Goal: Transaction & Acquisition: Purchase product/service

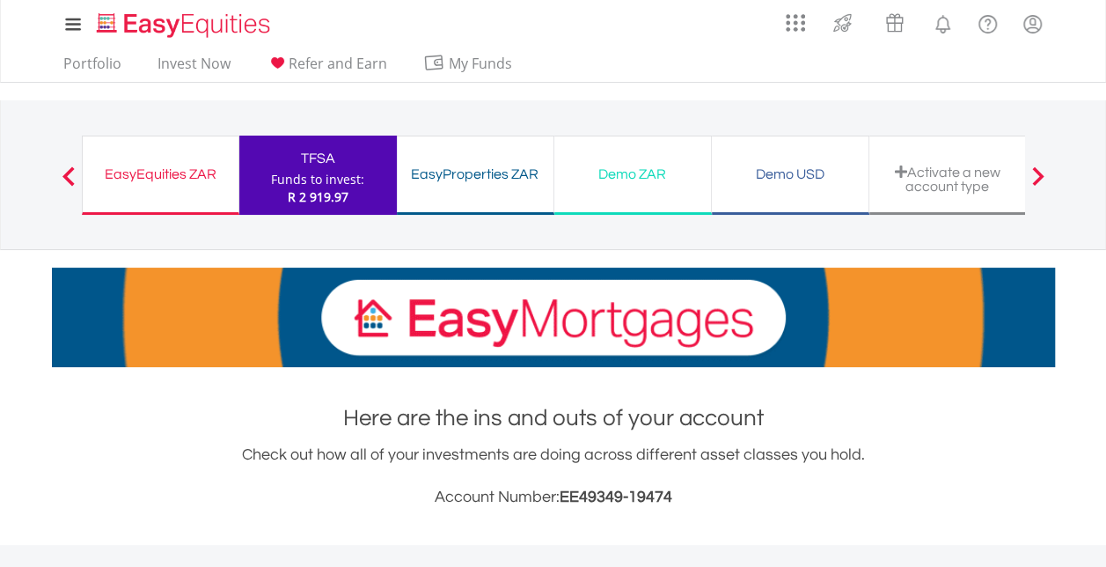
click at [178, 172] on div "EasyEquities ZAR" at bounding box center [160, 174] width 135 height 25
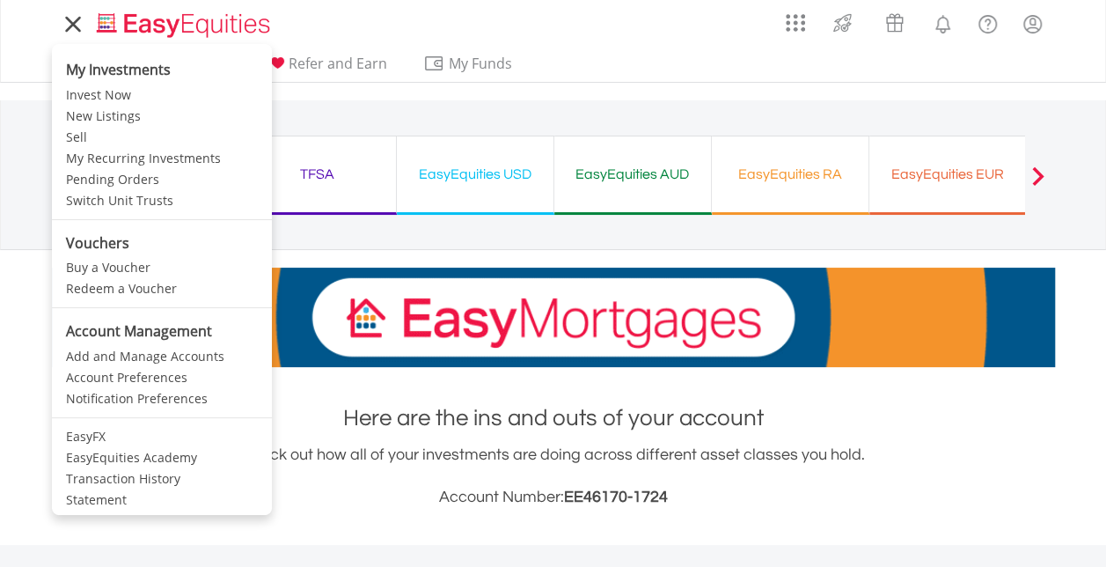
scroll to position [169, 334]
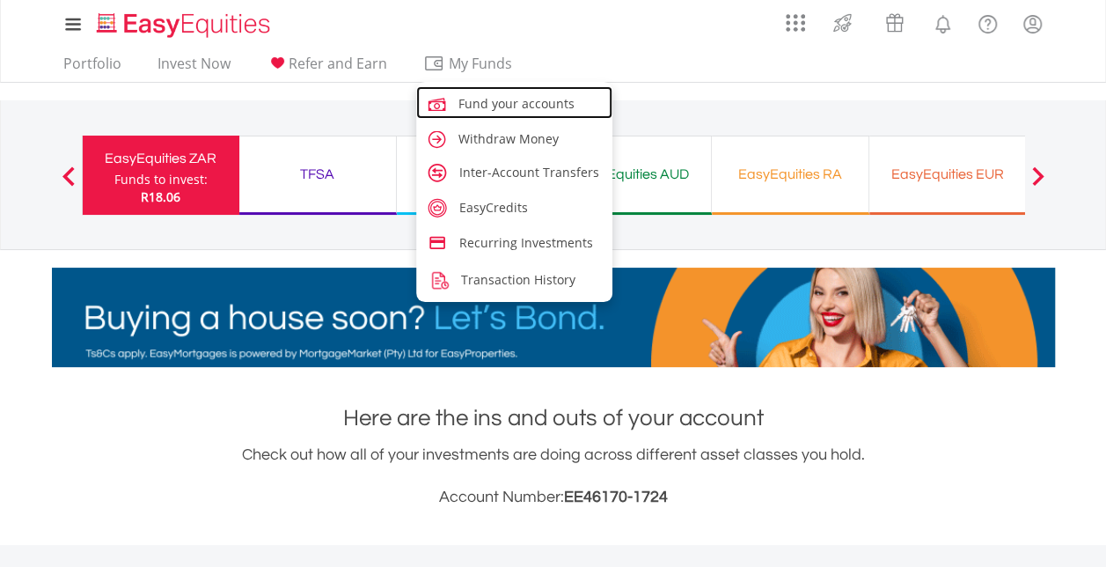
click at [483, 101] on span "Fund your accounts" at bounding box center [517, 103] width 116 height 17
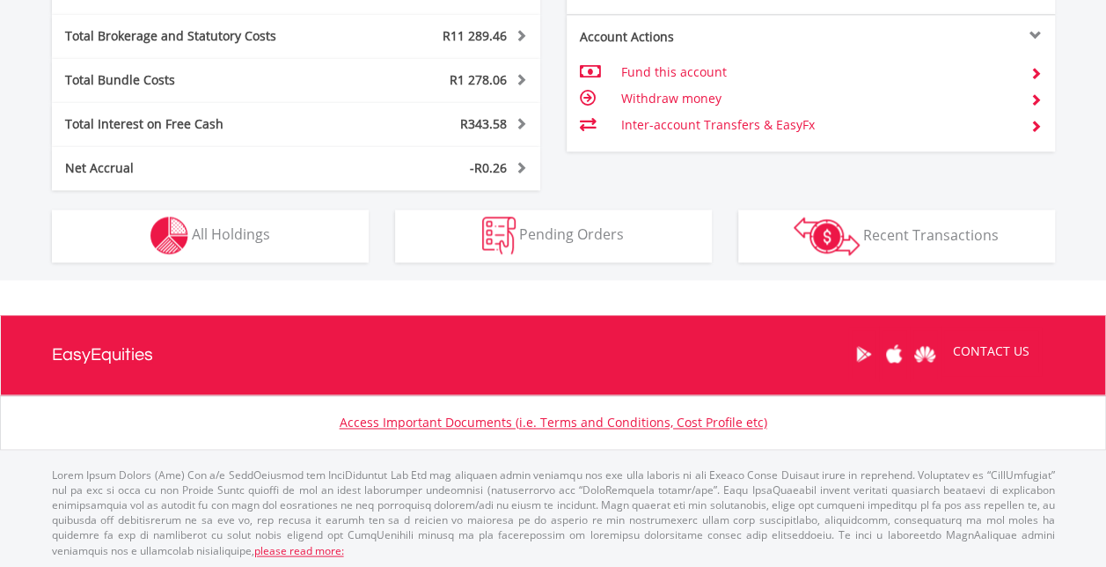
scroll to position [169, 334]
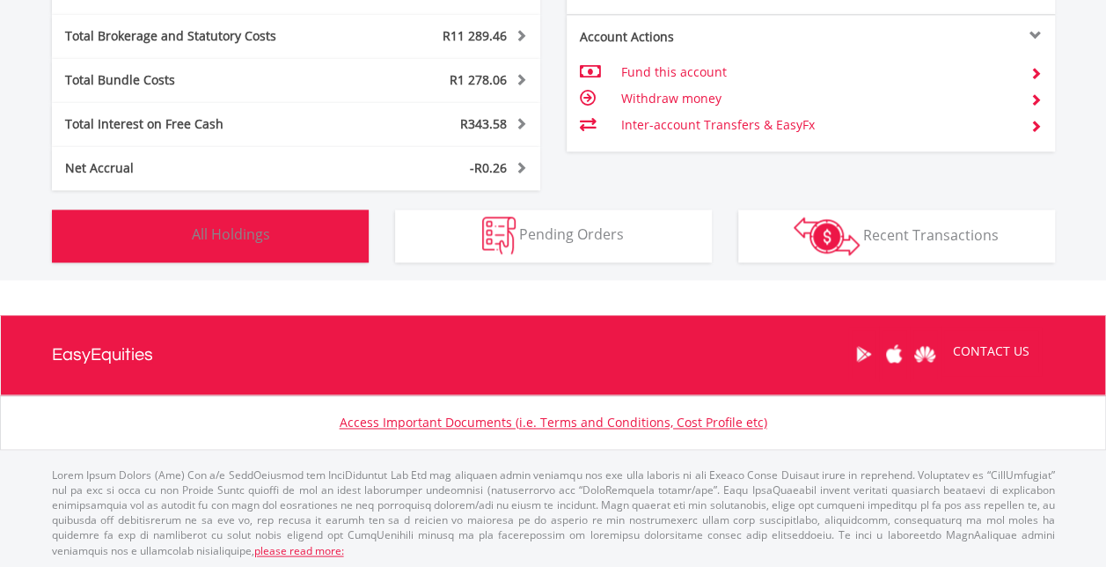
click at [209, 236] on span "All Holdings" at bounding box center [231, 233] width 78 height 19
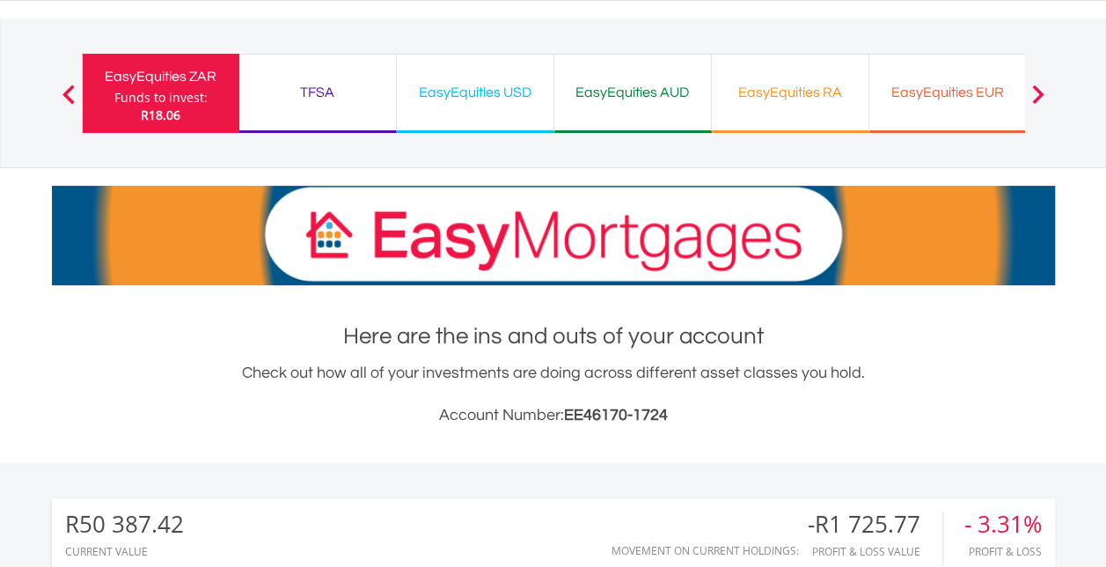
scroll to position [0, 0]
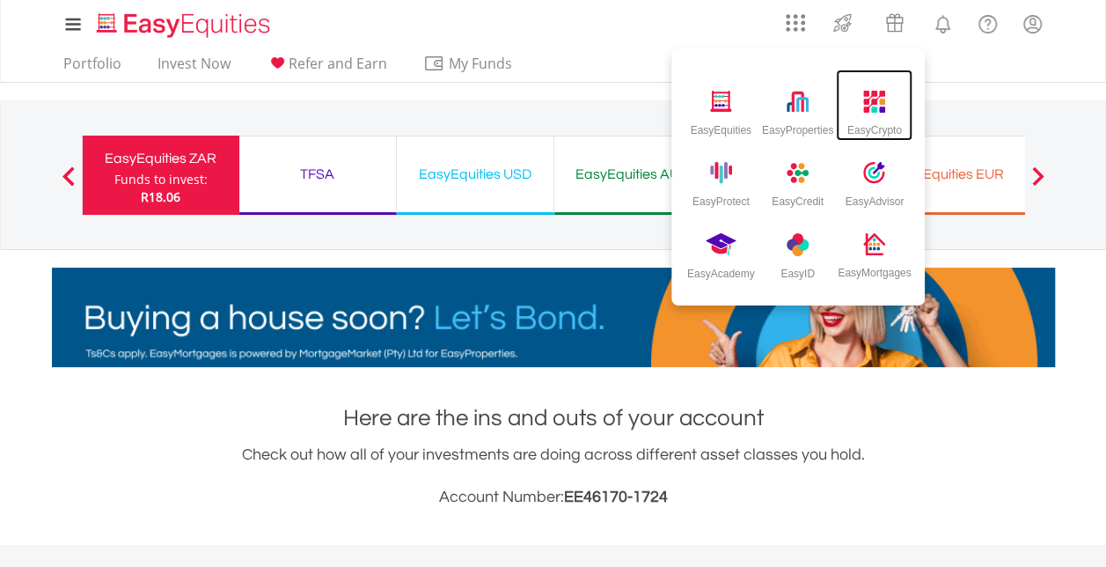
click at [864, 111] on img at bounding box center [874, 102] width 22 height 22
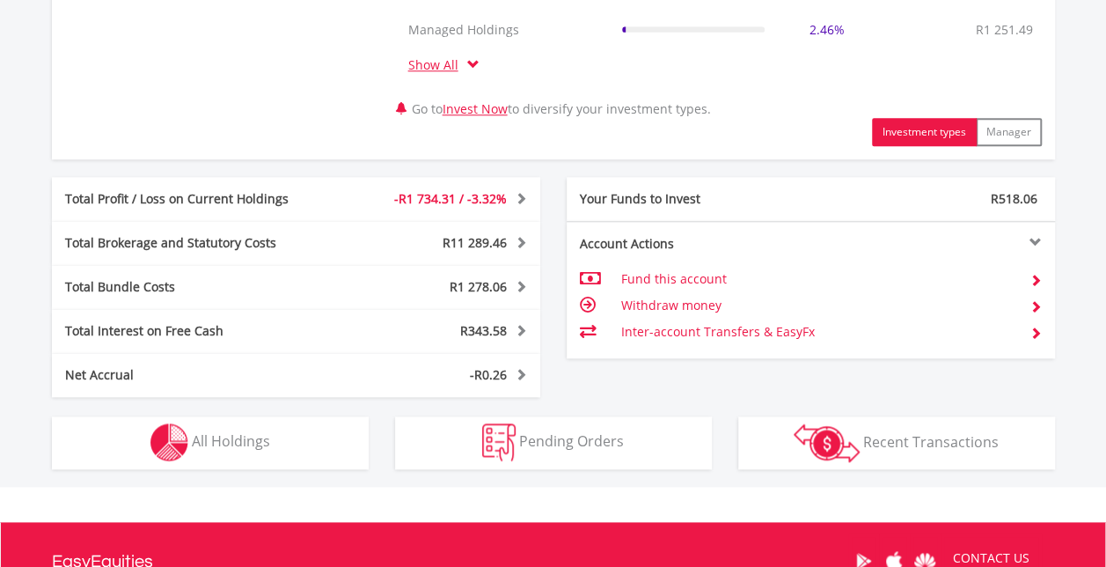
scroll to position [1061, 0]
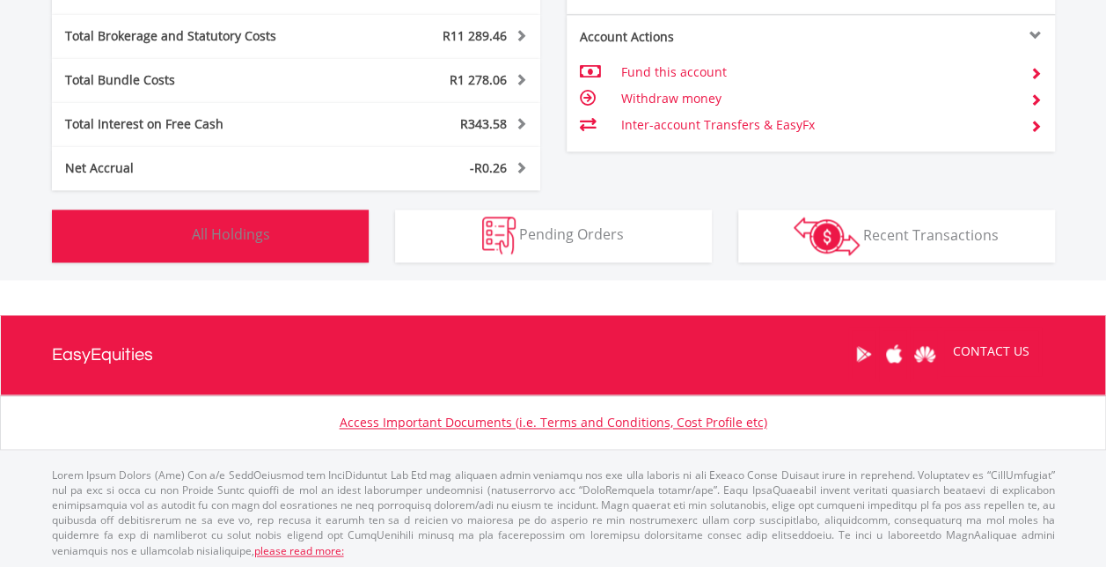
click at [199, 213] on button "Holdings All Holdings" at bounding box center [210, 235] width 317 height 53
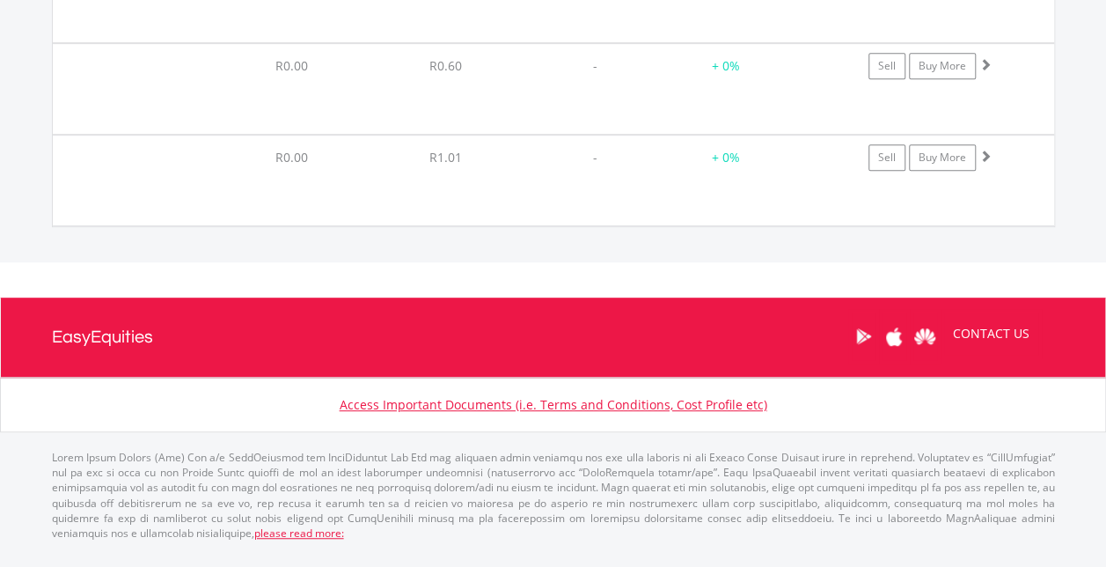
scroll to position [14312, 0]
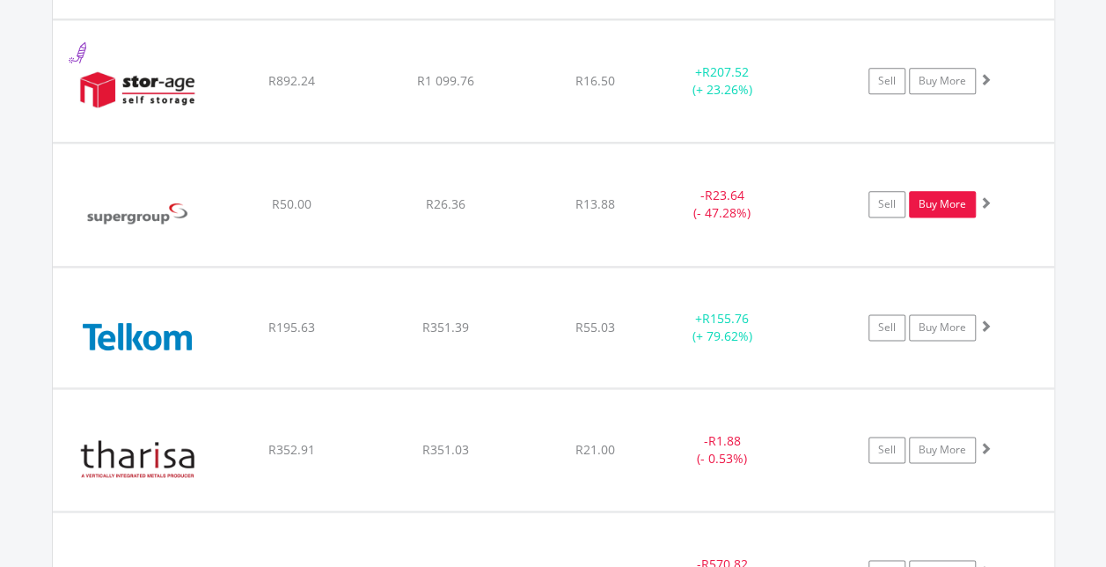
click at [933, 191] on link "Buy More" at bounding box center [942, 204] width 67 height 26
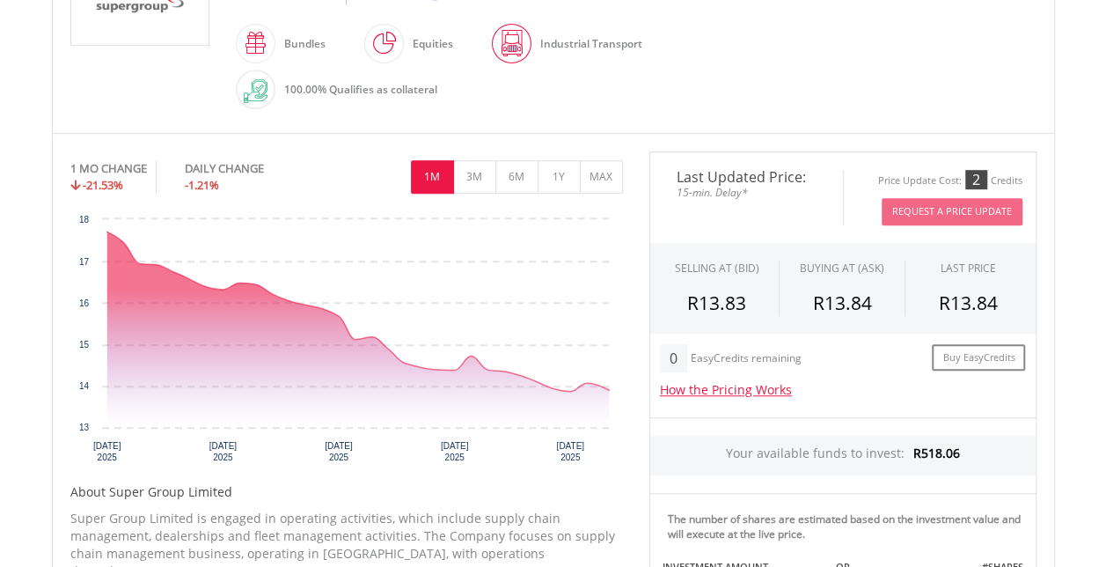
scroll to position [440, 0]
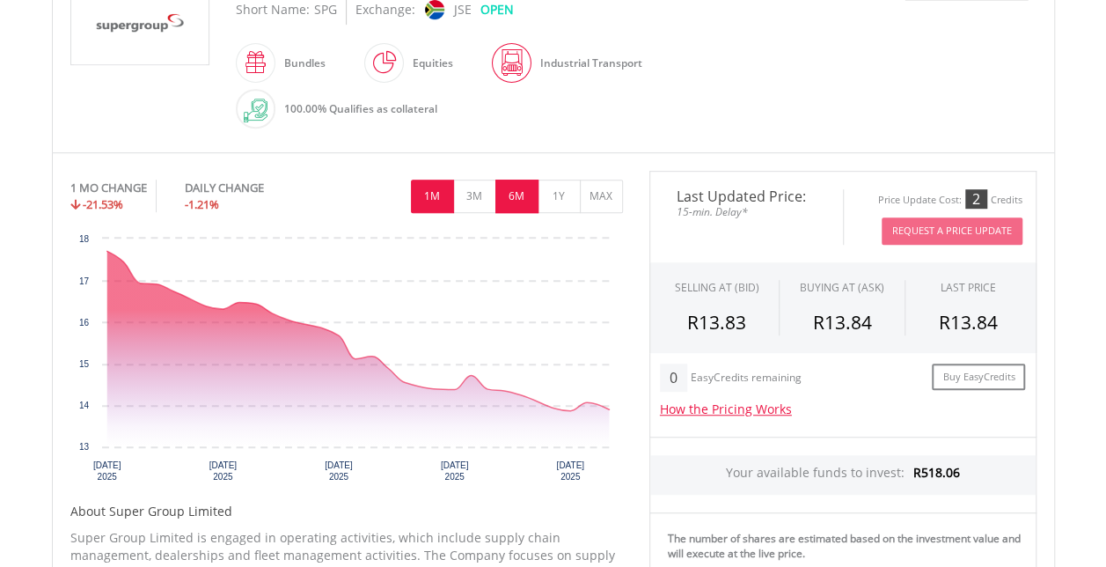
click at [525, 188] on button "6M" at bounding box center [516, 196] width 43 height 33
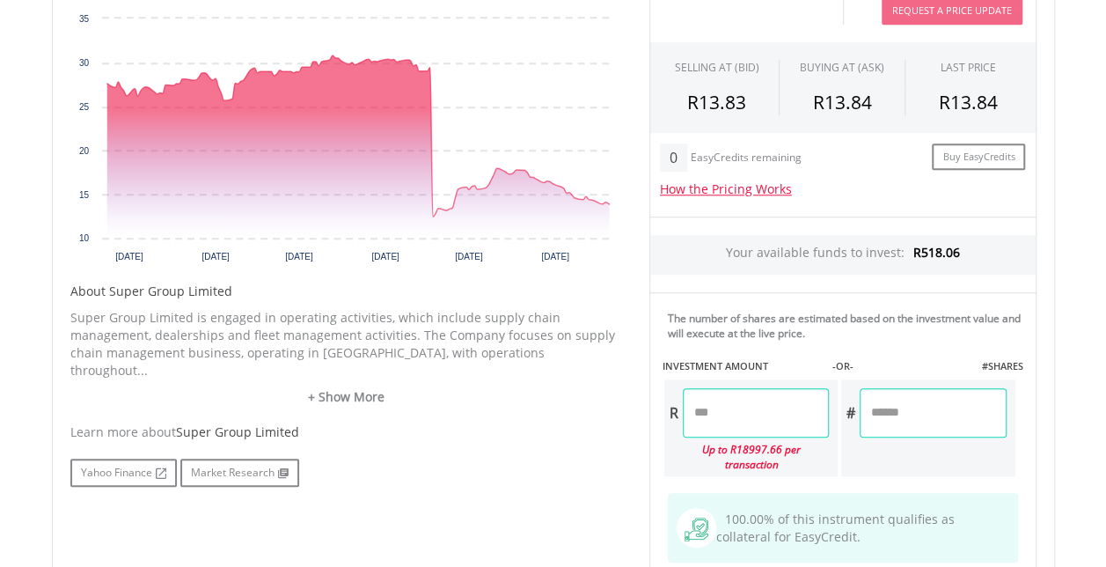
scroll to position [704, 0]
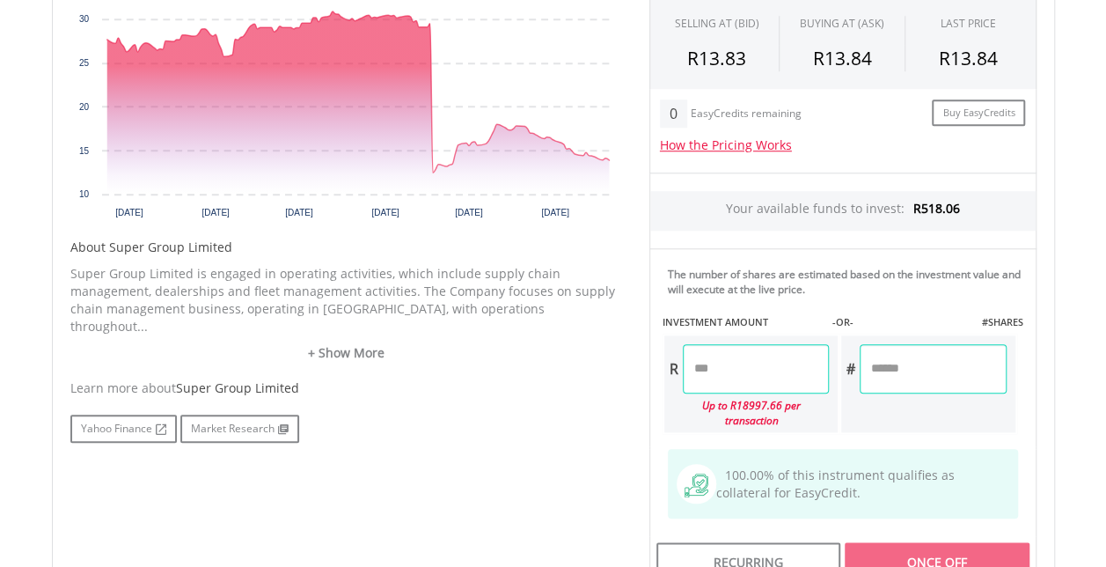
click at [723, 361] on input "number" at bounding box center [756, 368] width 146 height 49
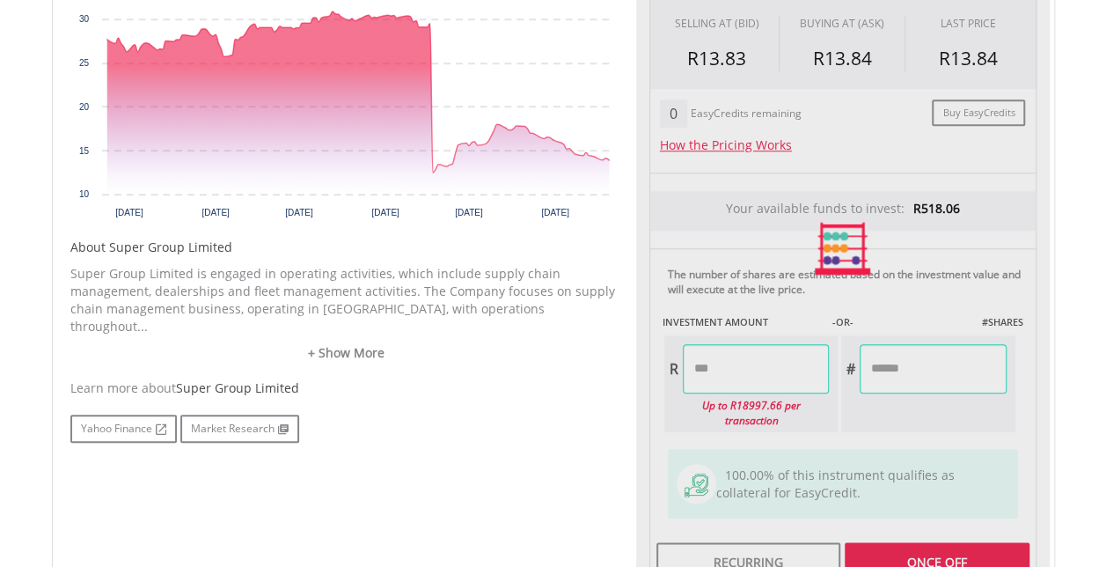
click at [1067, 324] on div "﻿ Super Group Limited Super Group Limited Short Name: SPG Exchange: JSE OPEN" at bounding box center [554, 154] width 1030 height 946
type input "******"
type input "*******"
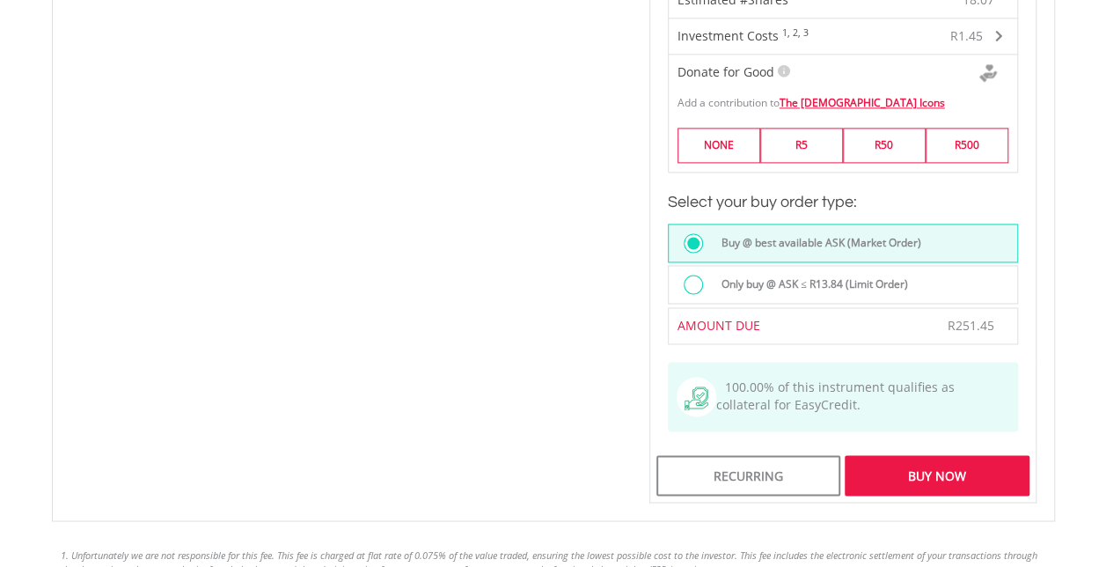
scroll to position [1232, 0]
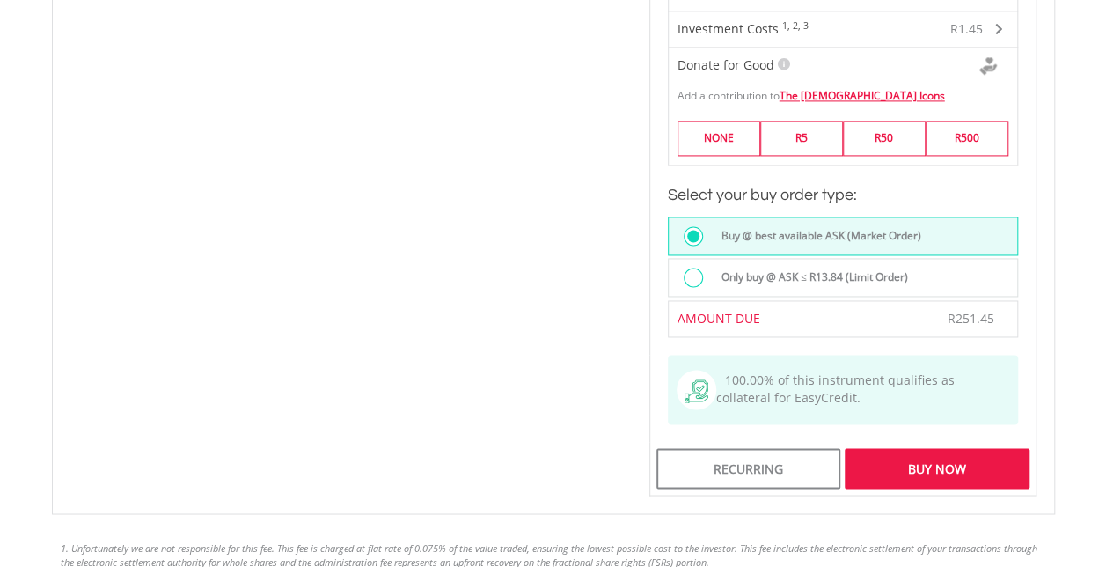
click at [945, 448] on div "Buy Now" at bounding box center [937, 468] width 184 height 40
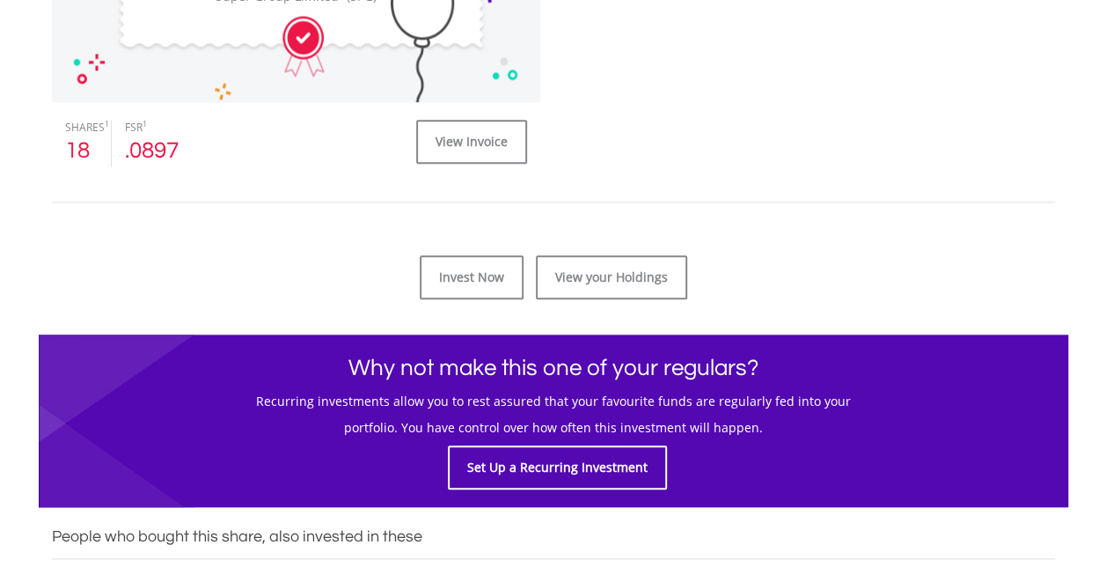
scroll to position [792, 0]
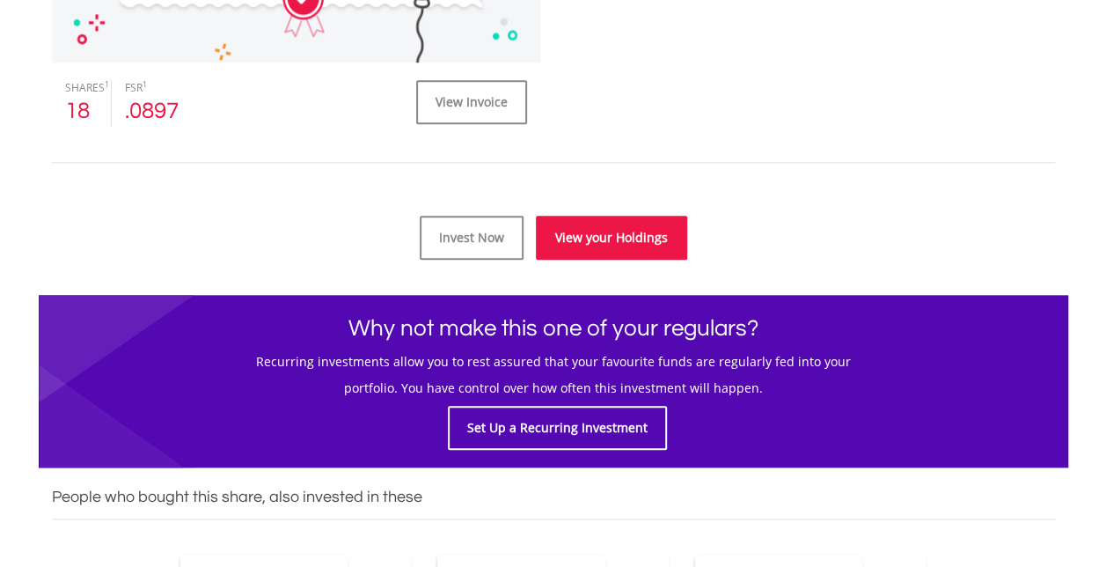
click at [632, 238] on link "View your Holdings" at bounding box center [611, 238] width 151 height 44
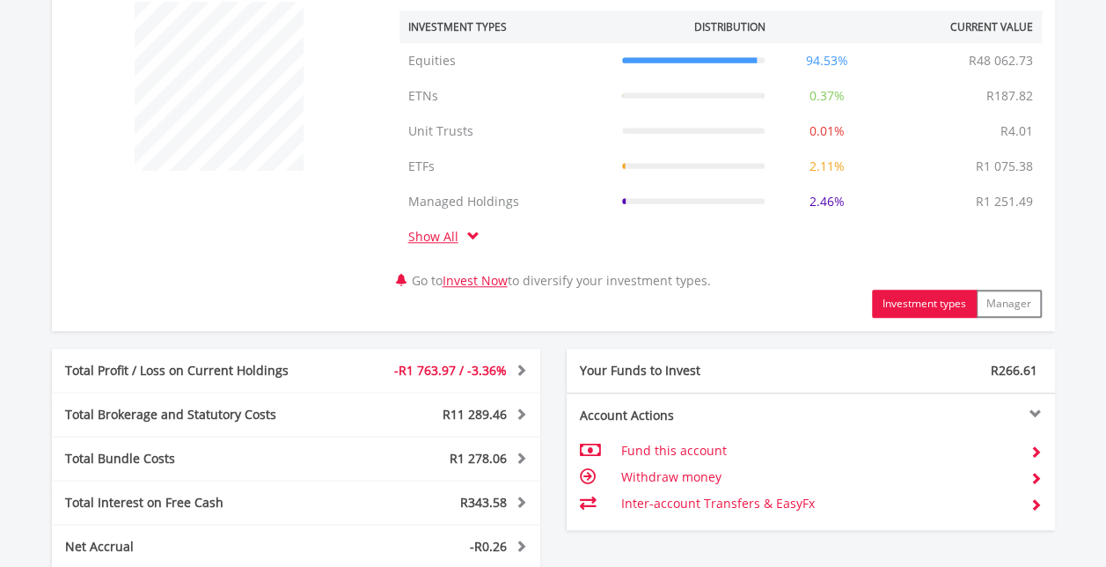
scroll to position [951, 0]
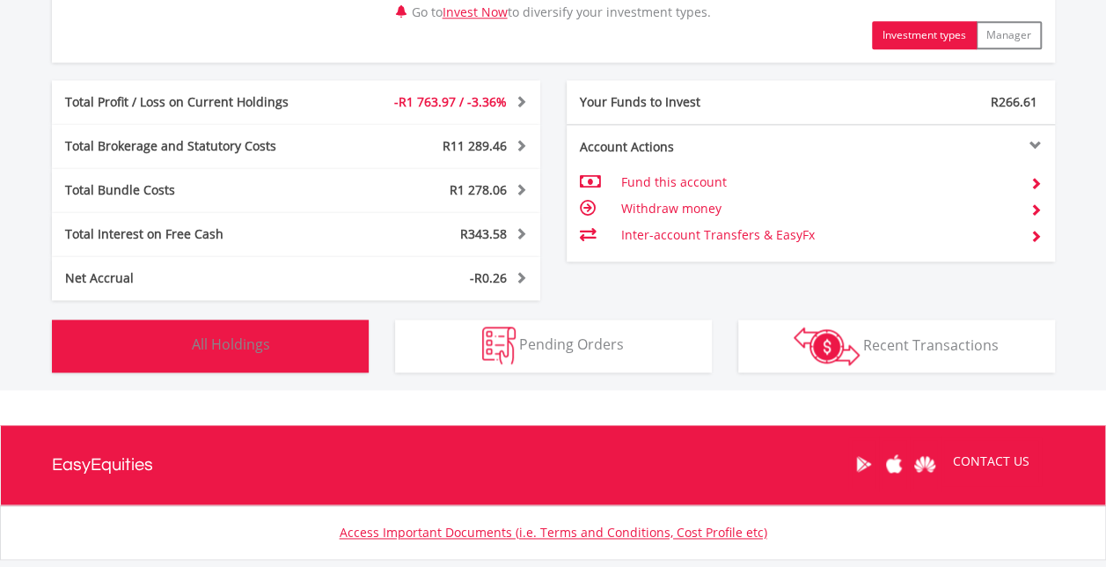
click at [172, 338] on img "button" at bounding box center [169, 346] width 38 height 38
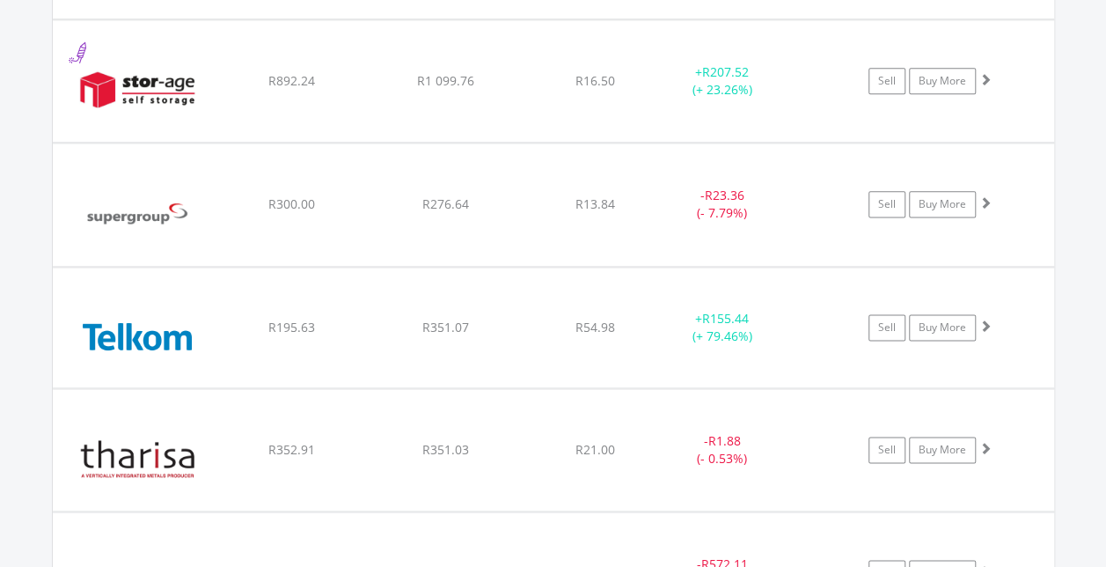
scroll to position [14312, 0]
click at [987, 196] on span at bounding box center [986, 202] width 12 height 12
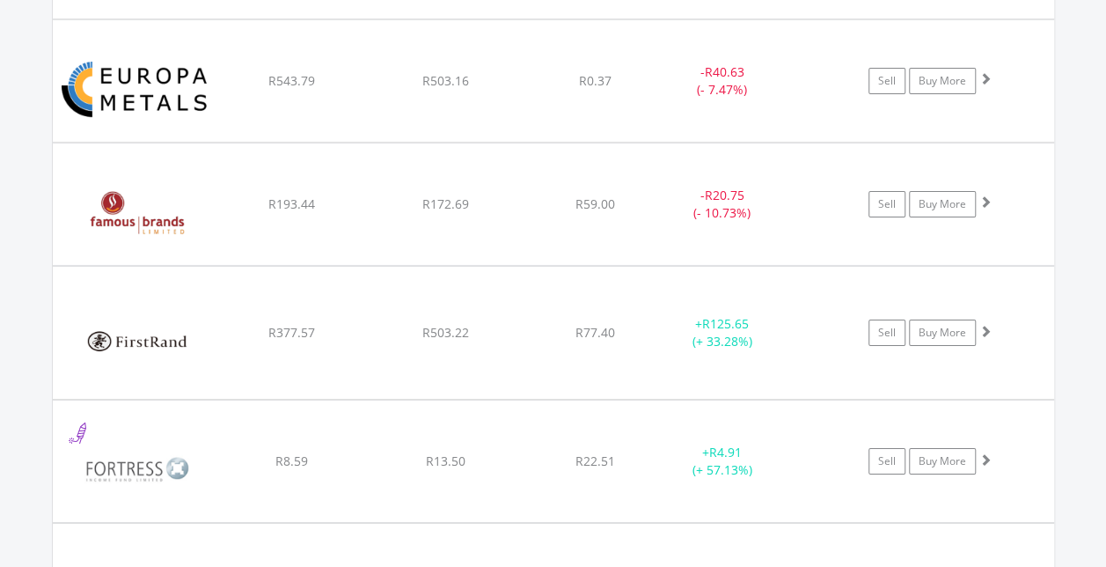
scroll to position [6215, 0]
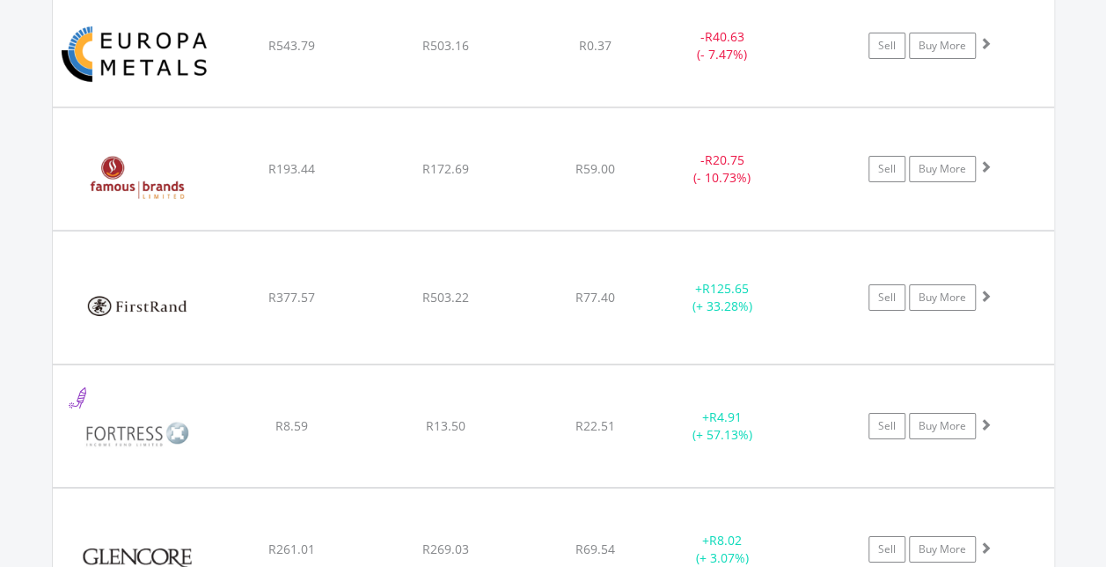
click at [987, 160] on span at bounding box center [986, 166] width 12 height 12
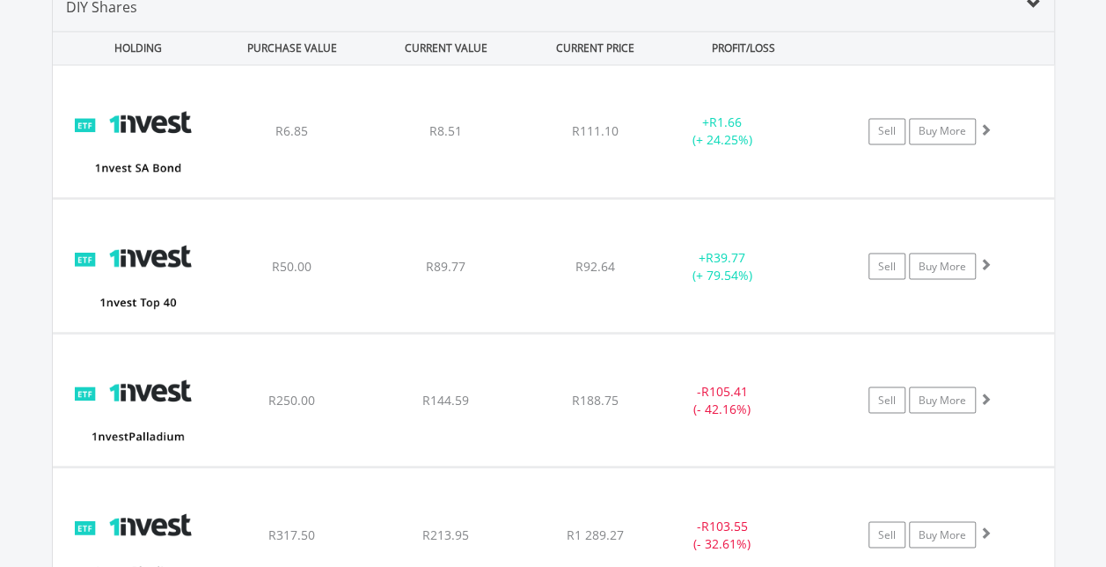
scroll to position [0, 0]
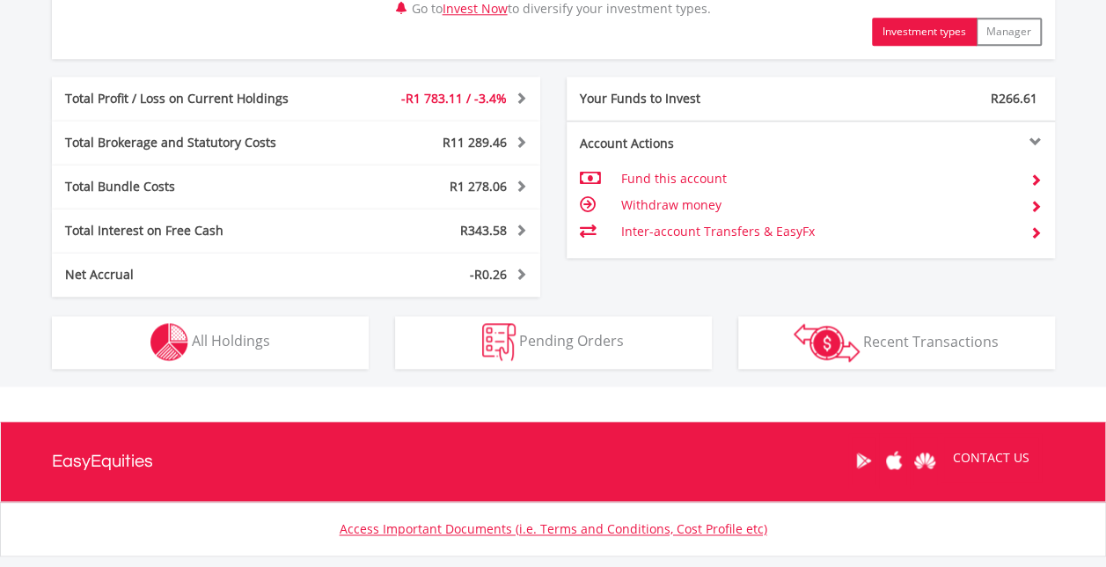
scroll to position [968, 0]
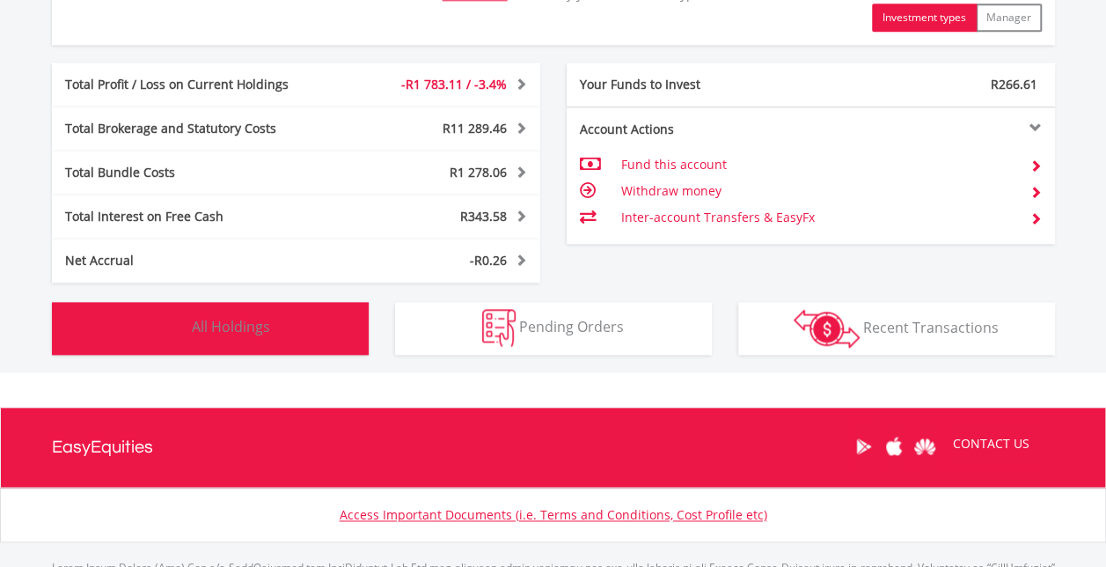
click at [248, 331] on span "All Holdings" at bounding box center [231, 326] width 78 height 19
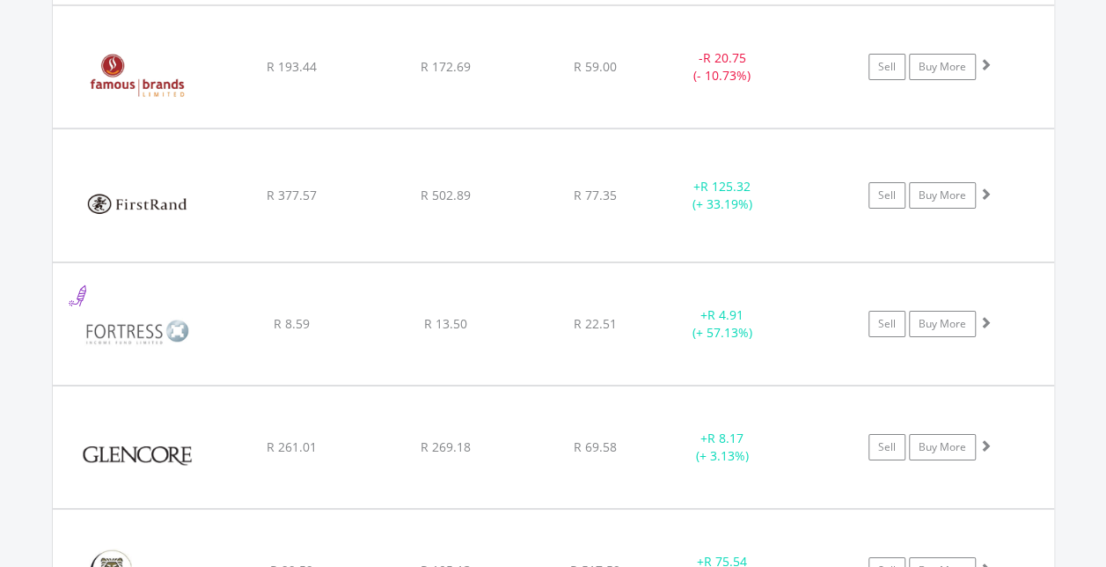
scroll to position [6215, 0]
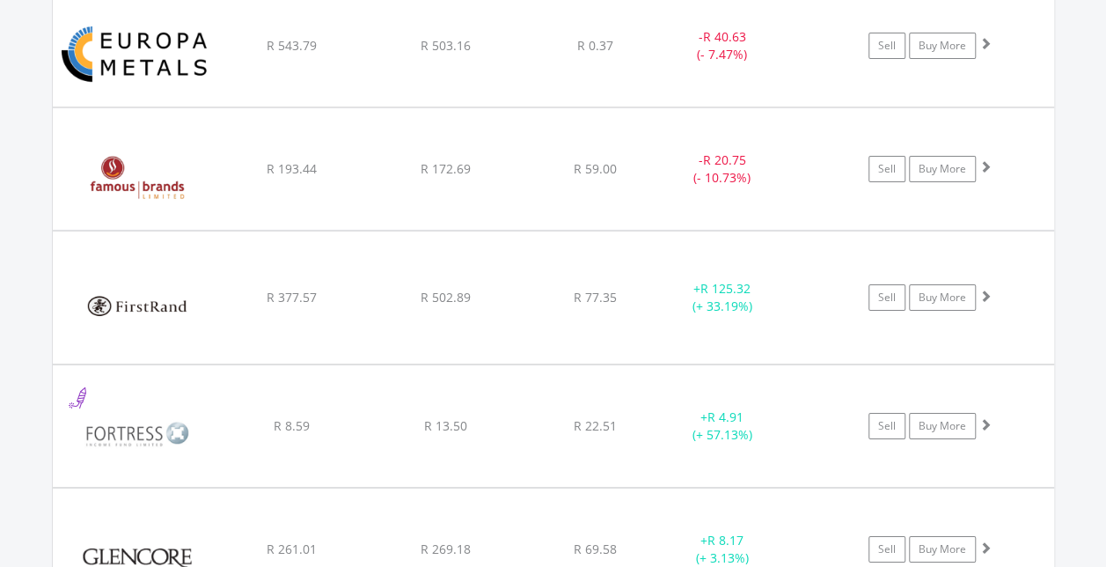
click at [982, 160] on span at bounding box center [986, 166] width 12 height 12
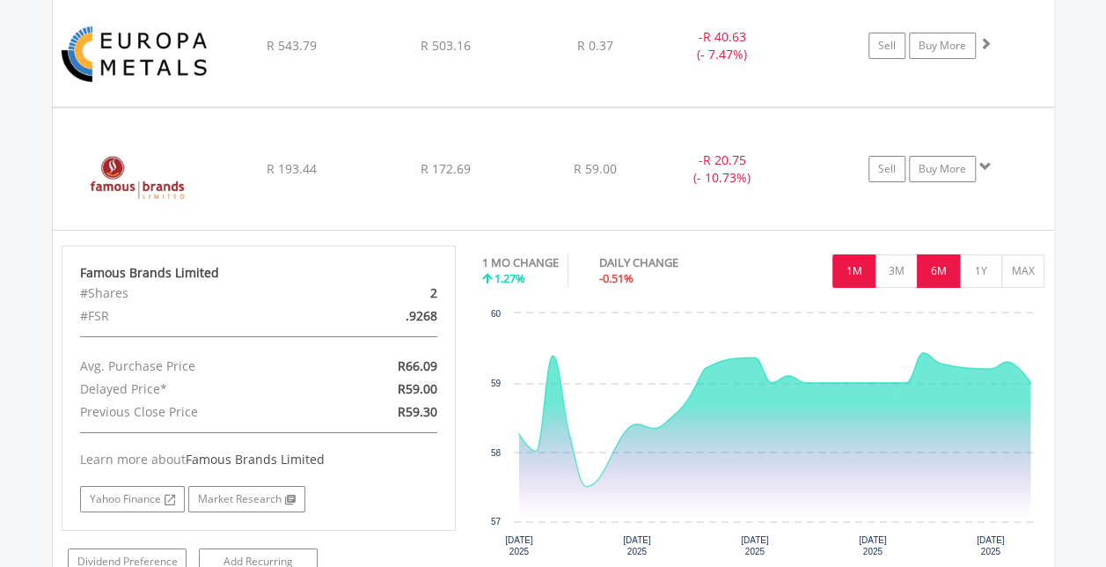
click at [928, 254] on button "6M" at bounding box center [938, 270] width 43 height 33
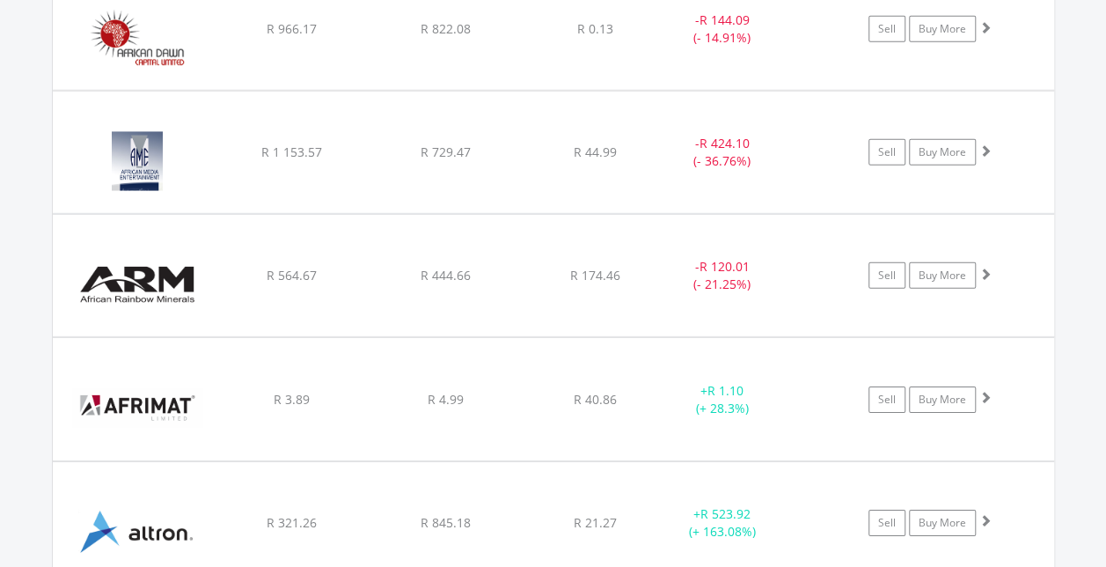
scroll to position [2255, 0]
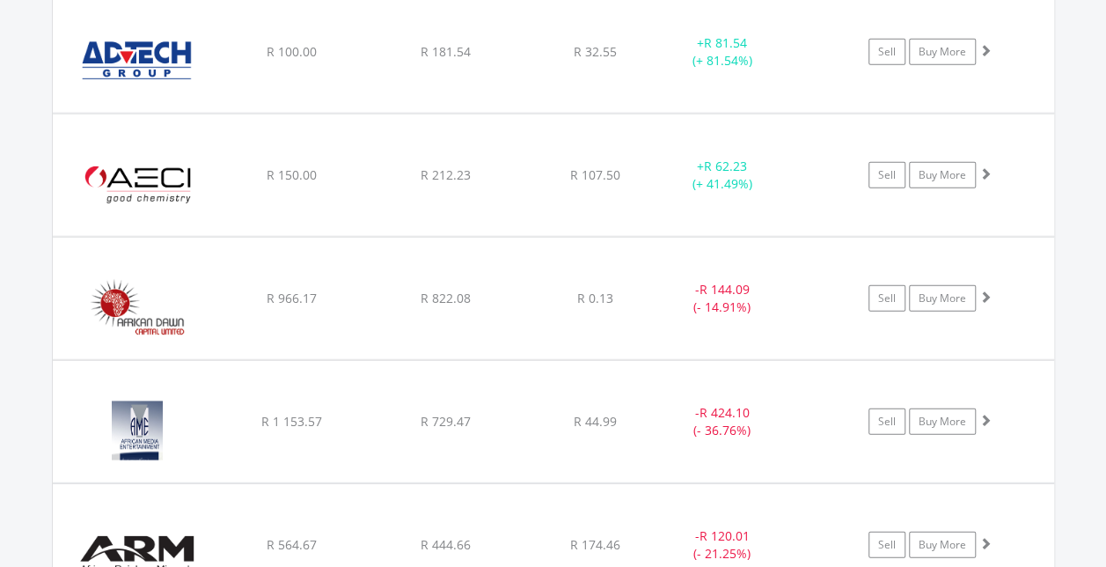
click at [982, 167] on span at bounding box center [986, 173] width 12 height 12
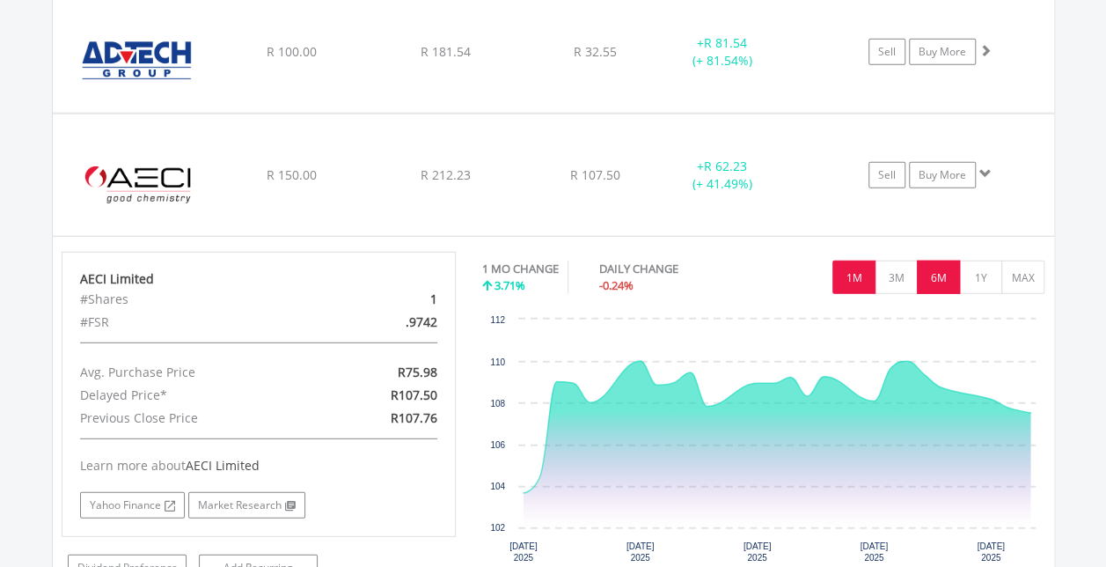
click at [943, 270] on button "6M" at bounding box center [938, 277] width 43 height 33
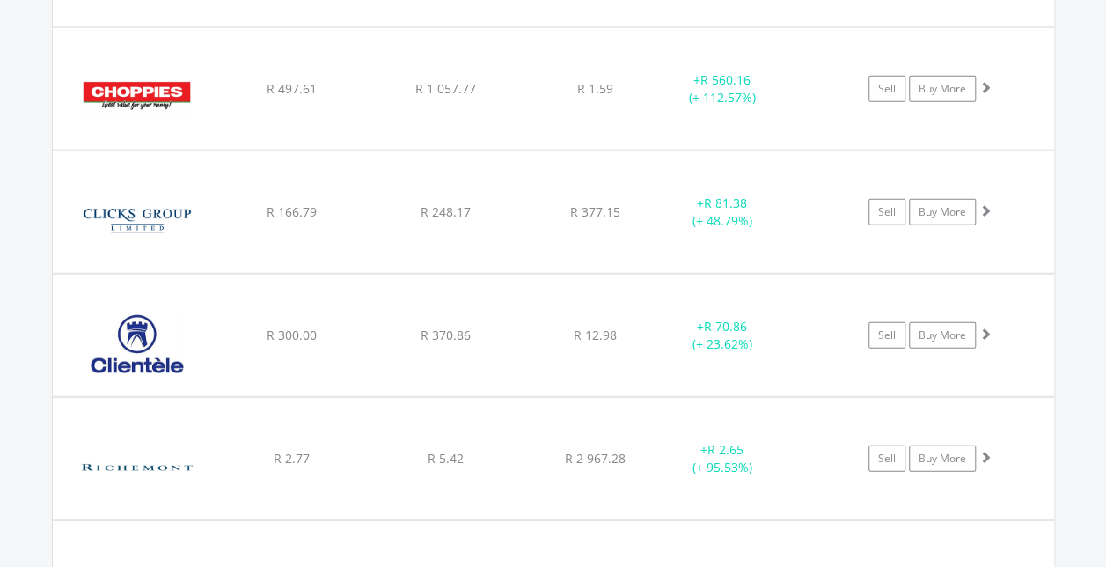
scroll to position [5423, 0]
click at [985, 327] on span at bounding box center [986, 333] width 12 height 12
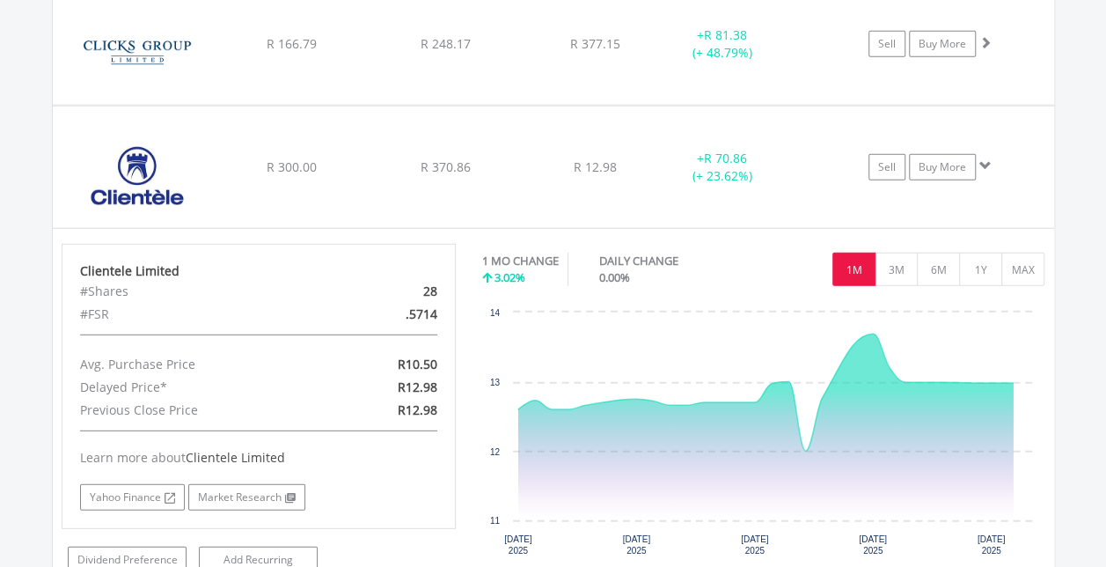
scroll to position [5687, 0]
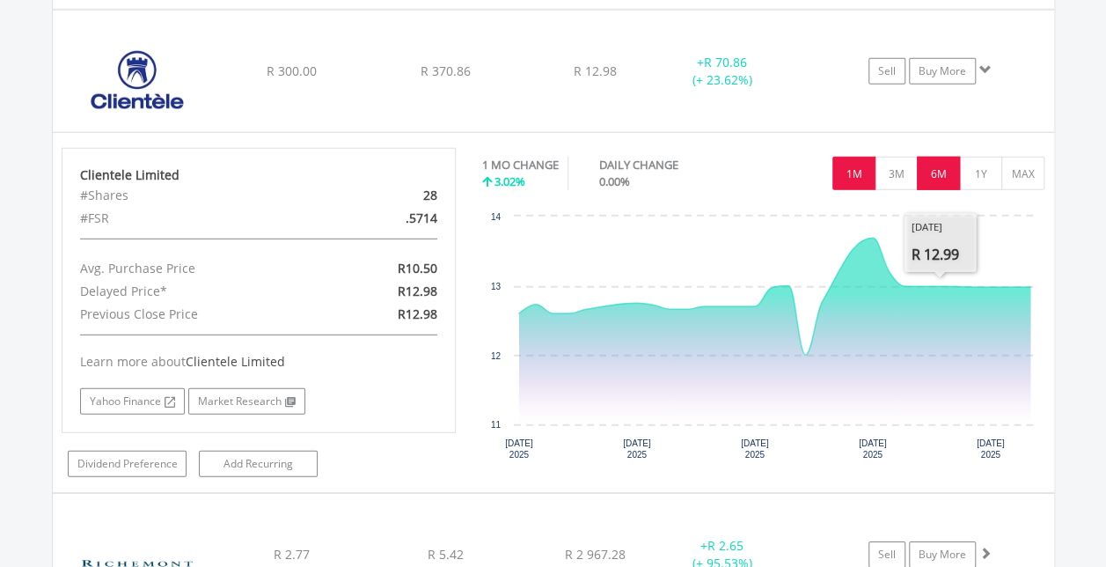
click at [951, 157] on button "6M" at bounding box center [938, 173] width 43 height 33
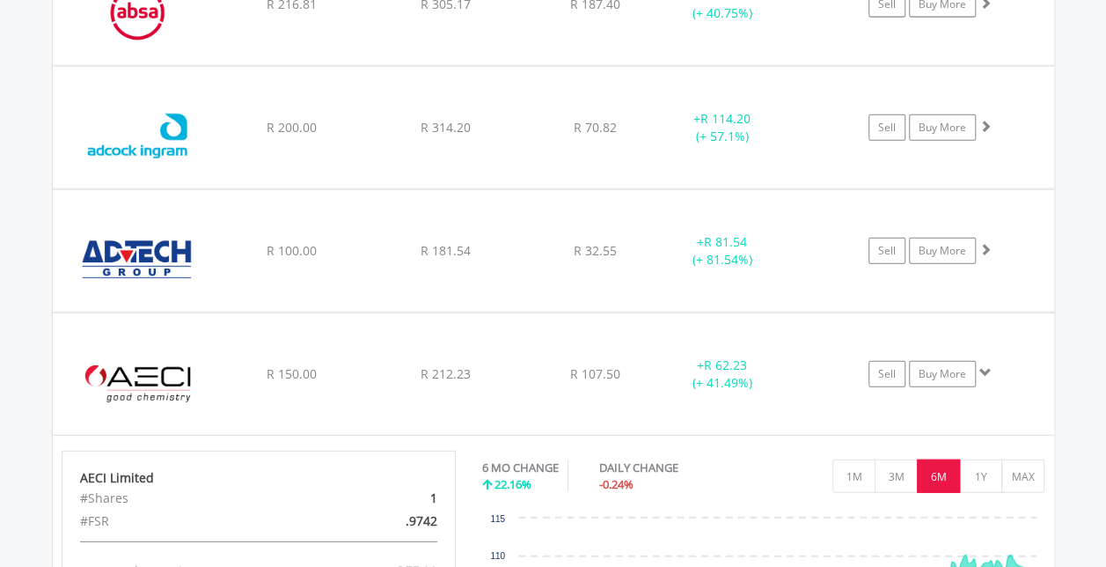
scroll to position [1991, 0]
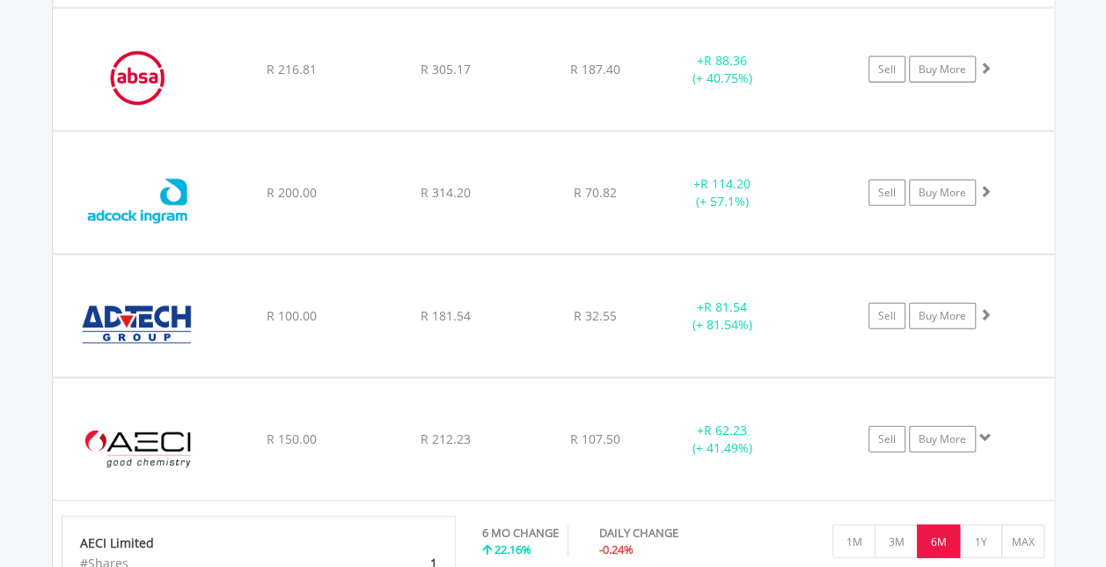
click at [987, 308] on span at bounding box center [986, 314] width 12 height 12
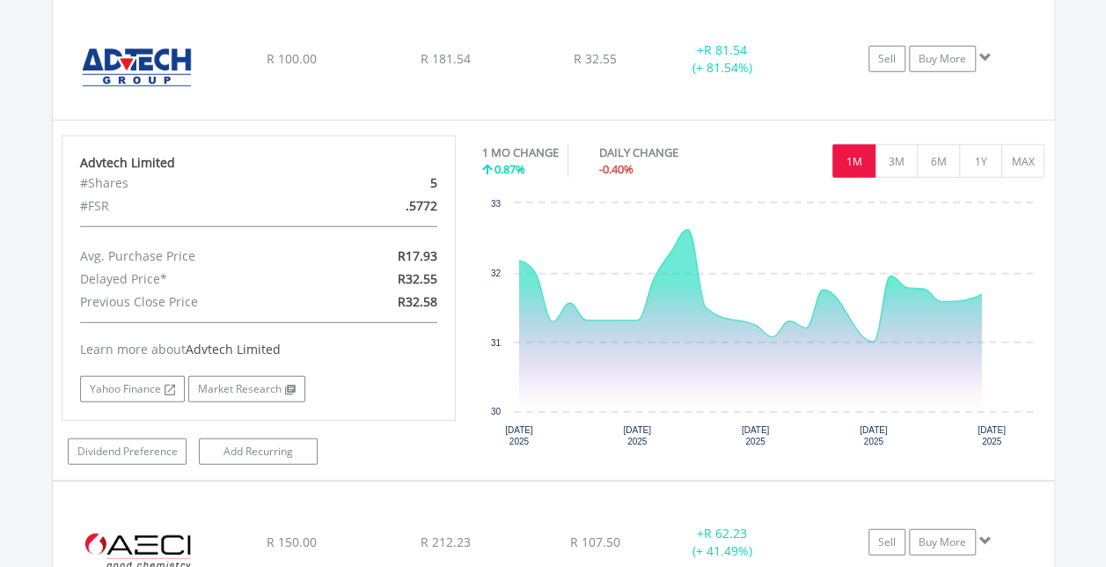
scroll to position [2255, 0]
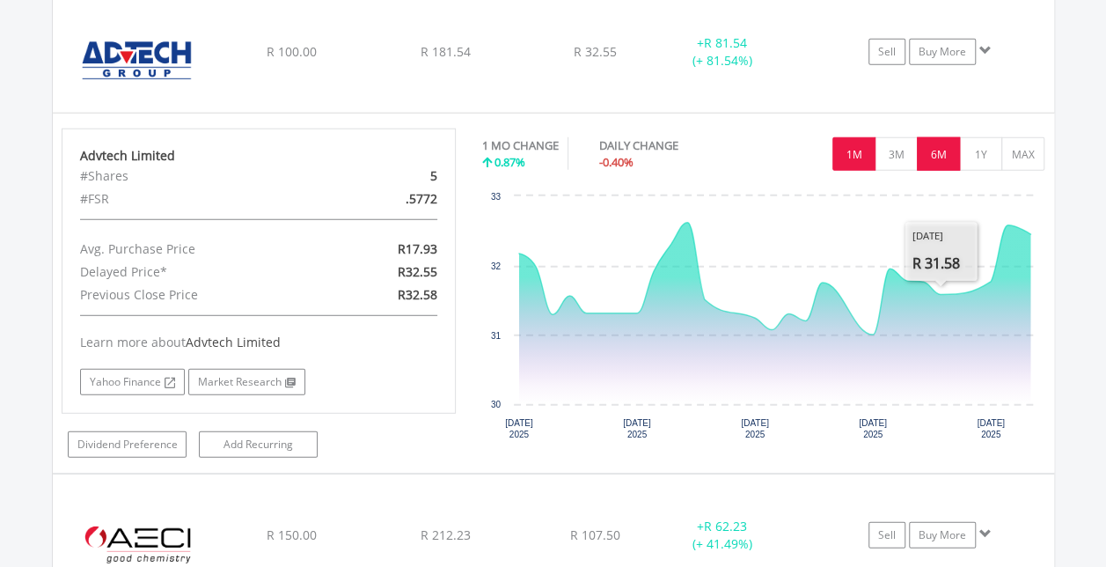
click at [943, 142] on button "6M" at bounding box center [938, 153] width 43 height 33
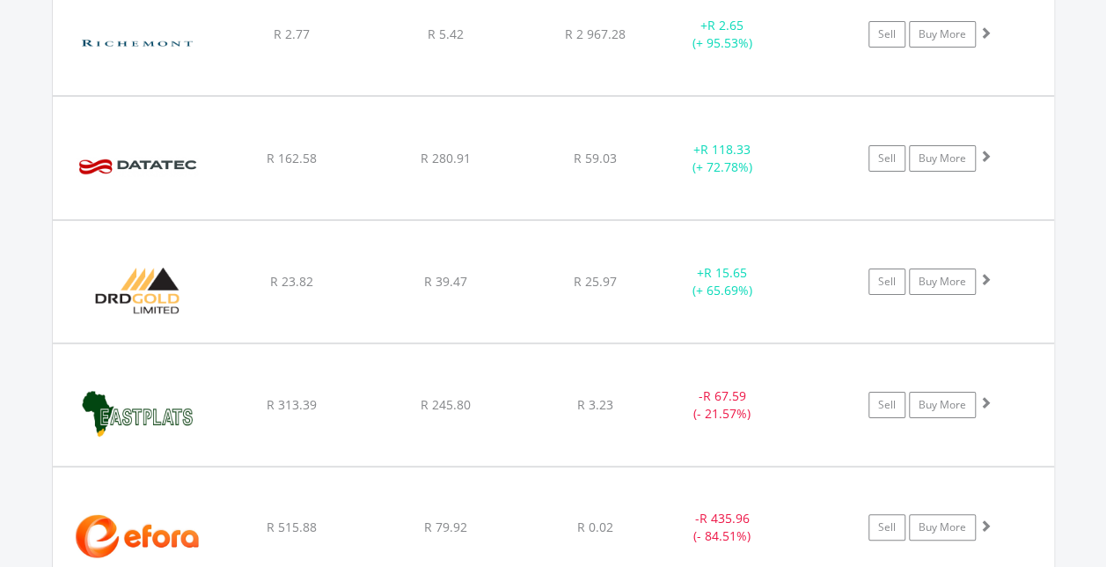
scroll to position [6568, 0]
click at [987, 149] on span at bounding box center [986, 155] width 12 height 12
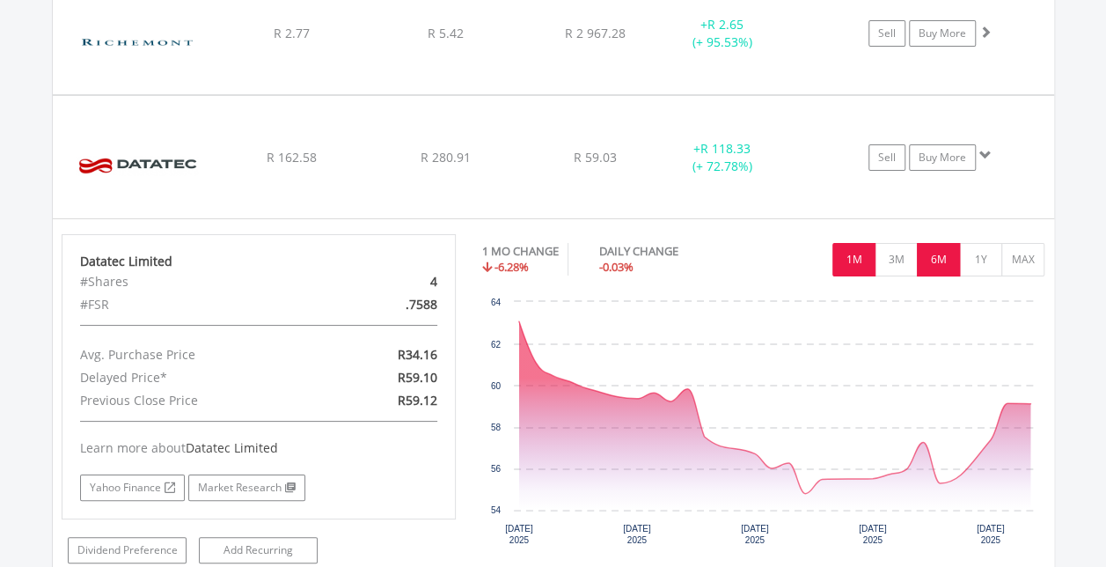
click at [949, 243] on button "6M" at bounding box center [938, 259] width 43 height 33
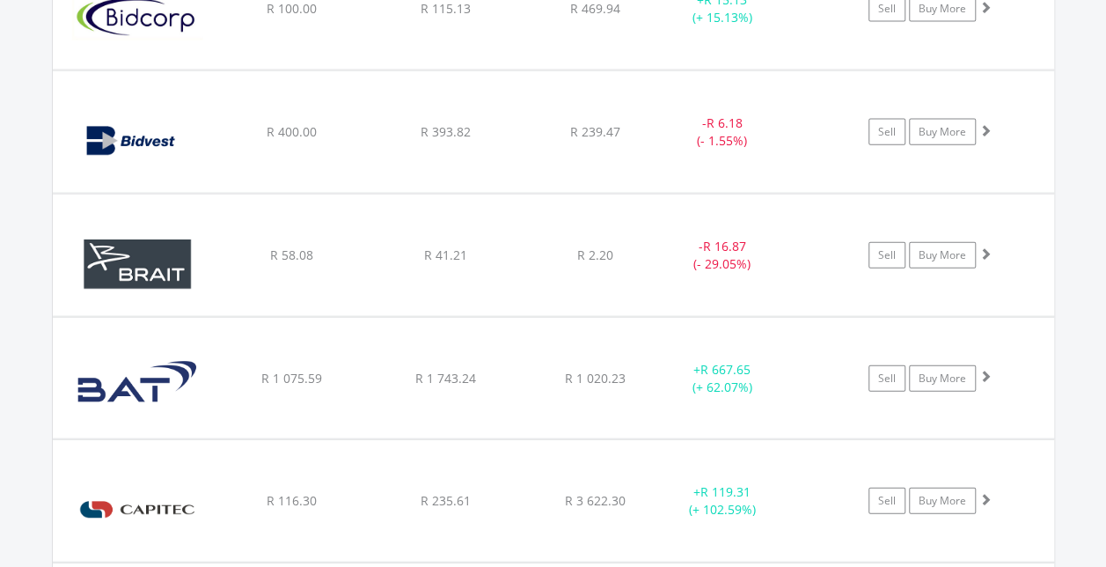
scroll to position [5160, 0]
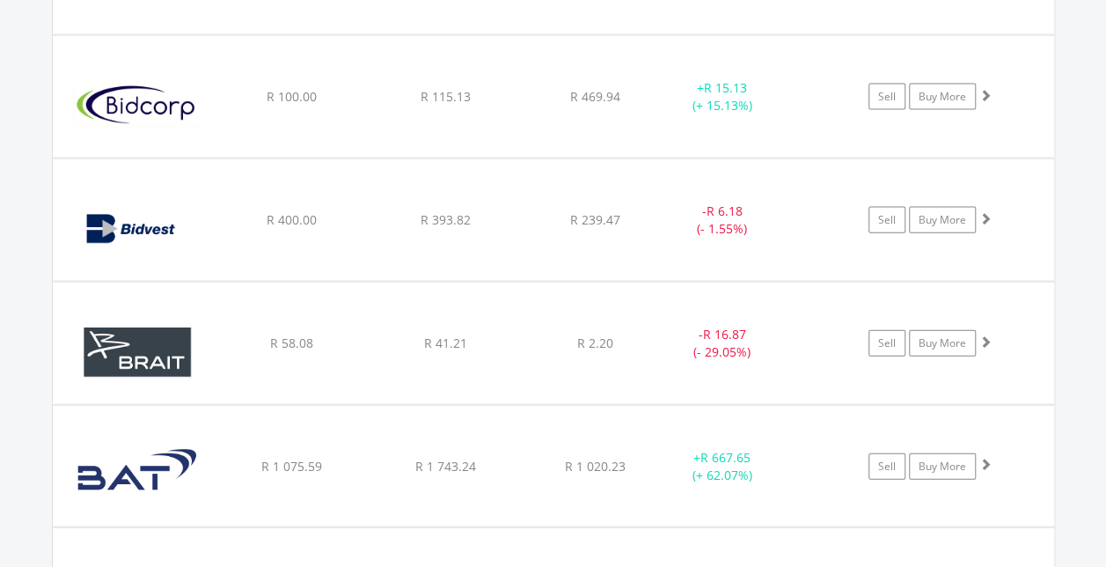
click at [986, 89] on span at bounding box center [986, 95] width 12 height 12
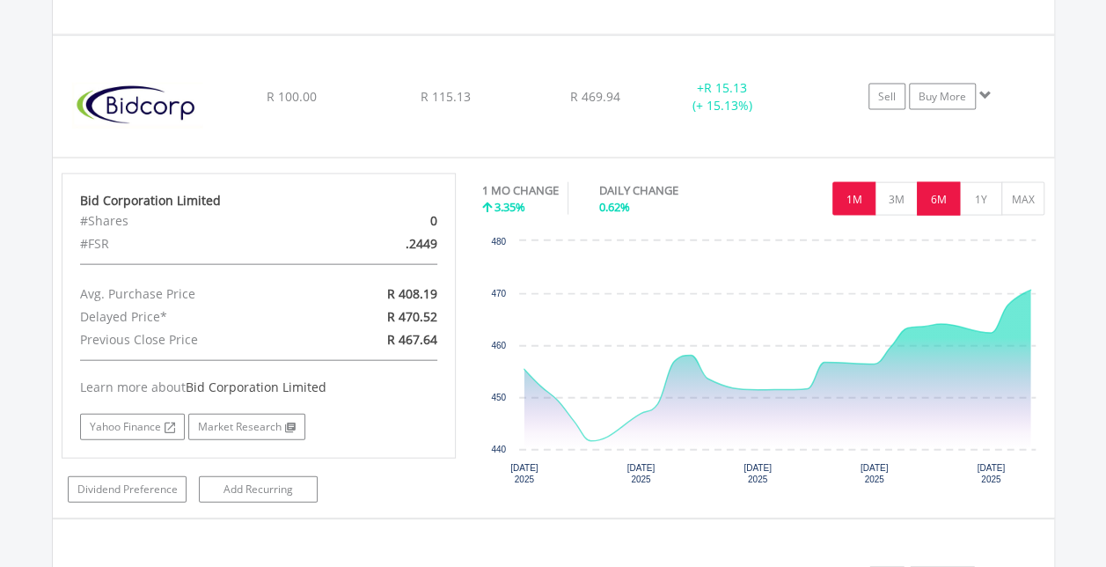
click at [946, 182] on button "6M" at bounding box center [938, 198] width 43 height 33
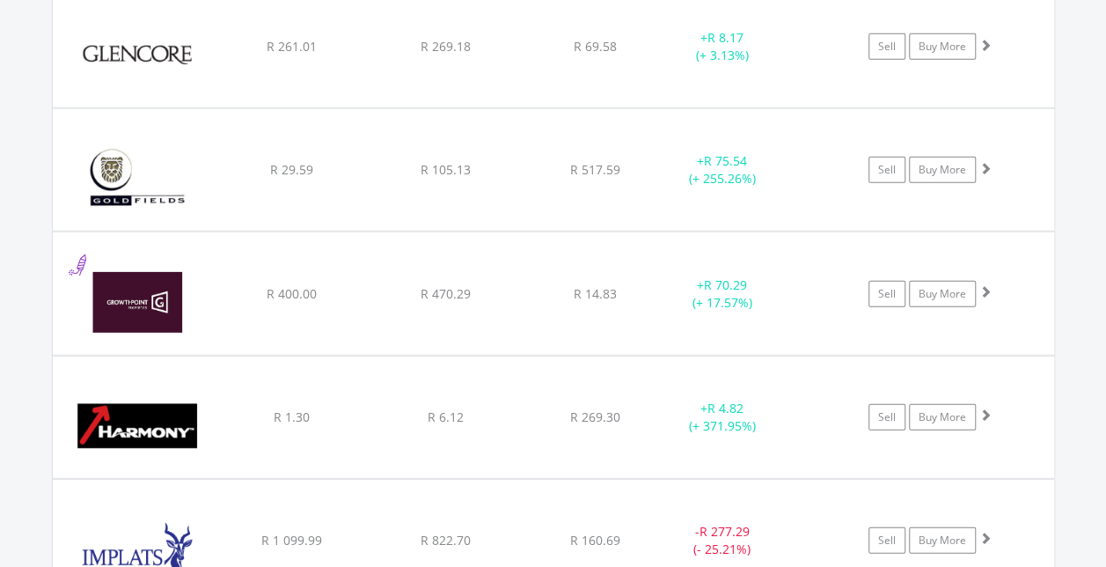
scroll to position [8944, 0]
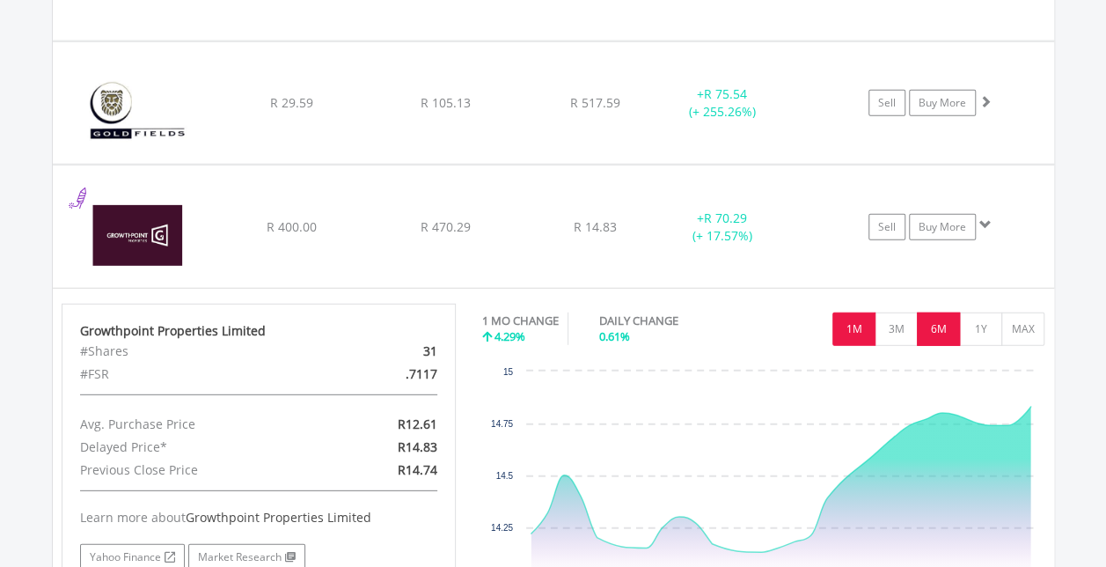
click at [943, 312] on button "6M" at bounding box center [938, 328] width 43 height 33
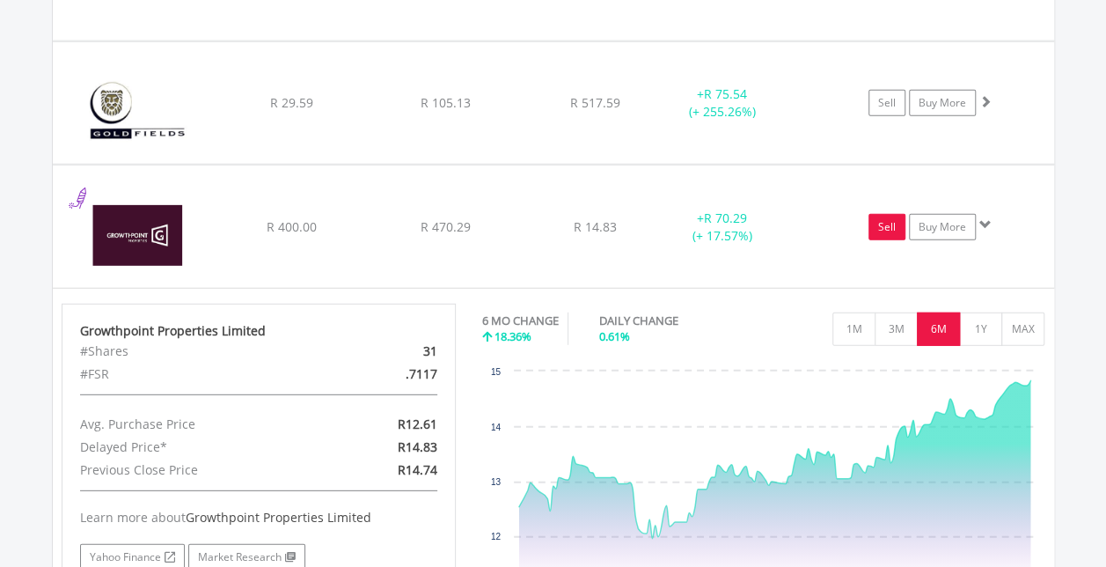
click at [887, 214] on link "Sell" at bounding box center [887, 227] width 37 height 26
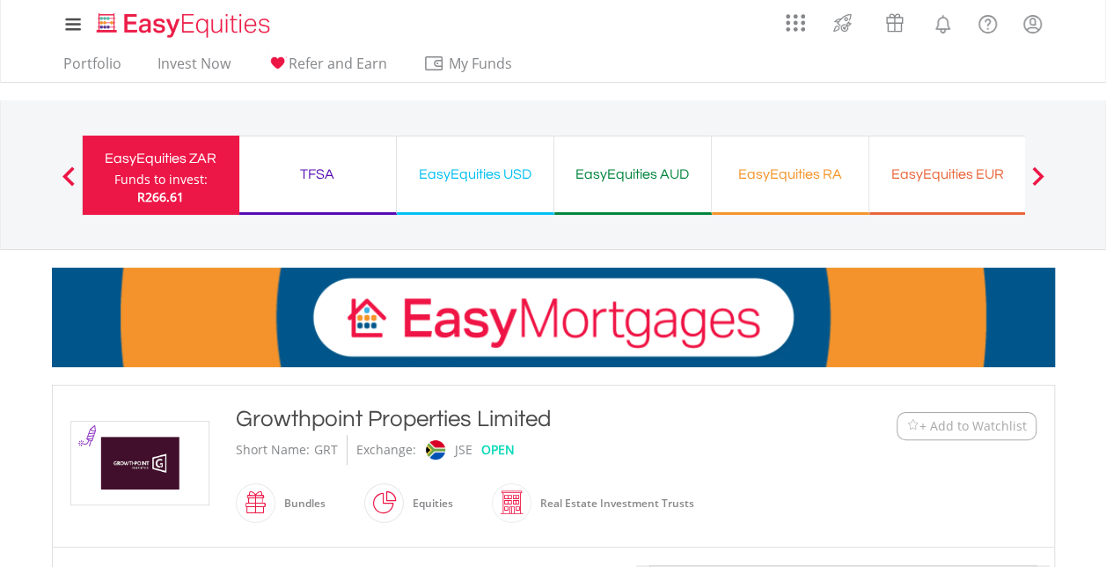
type input "******"
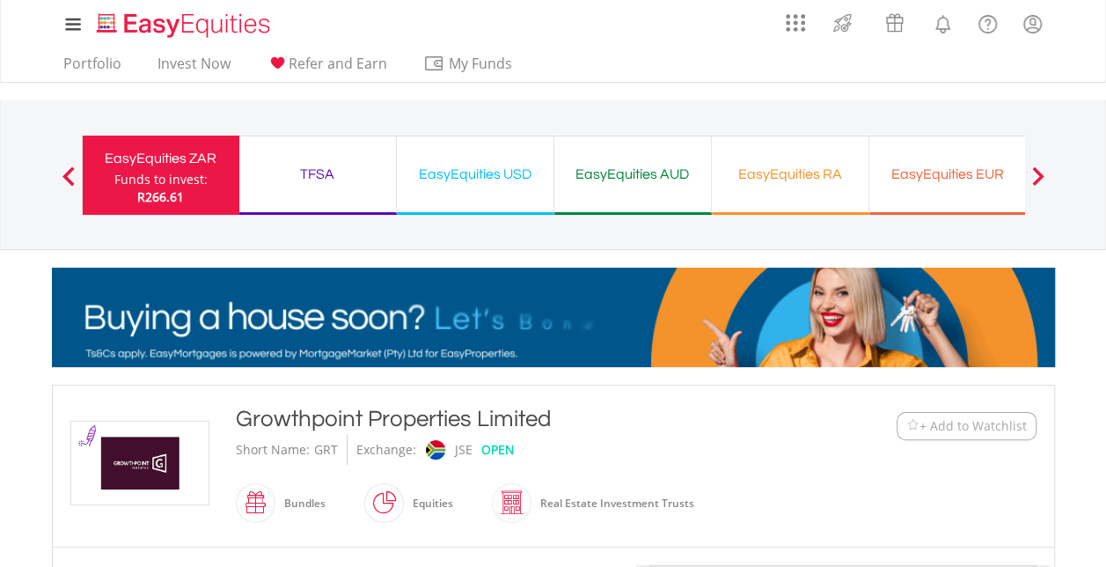
type input "******"
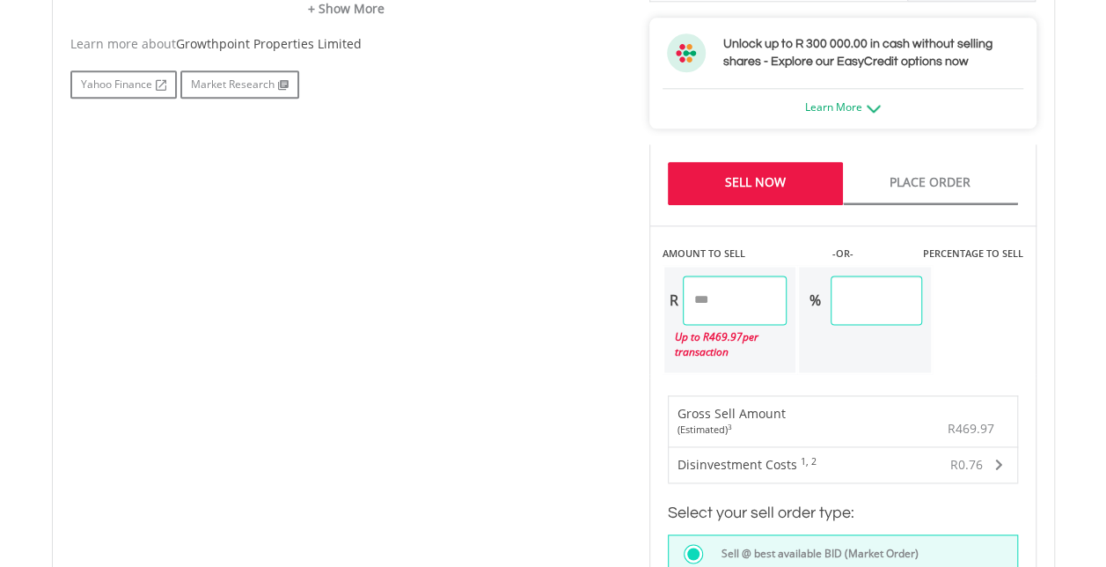
scroll to position [1056, 0]
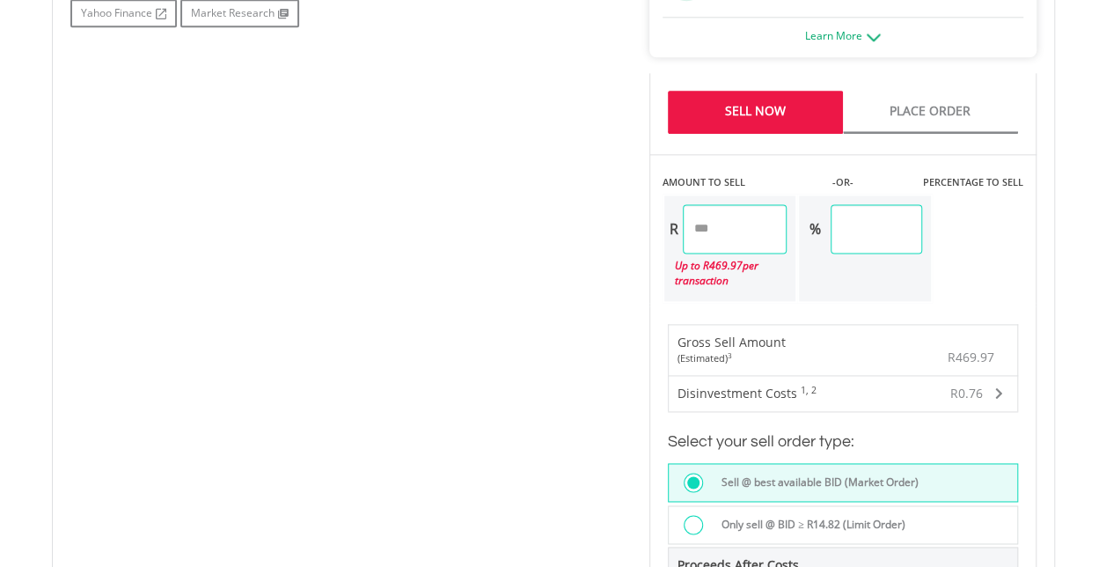
drag, startPoint x: 767, startPoint y: 219, endPoint x: 525, endPoint y: 216, distance: 242.9
click at [525, 216] on div "No chart available. 1 MO CHANGE 4.40% DAILY CHANGE 0.71% 1M 3M 6M 1Y MAX Chart …" at bounding box center [553, 90] width 993 height 1162
click at [1090, 260] on body "My Investments Invest Now New Listings Sell My Recurring Investments Pending Or…" at bounding box center [553, 51] width 1106 height 2215
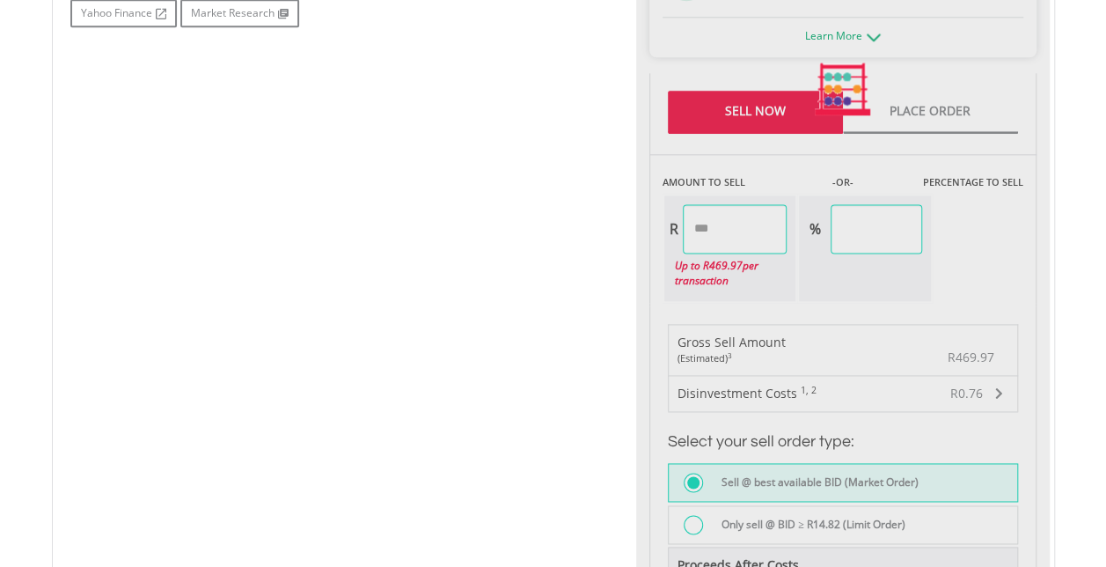
type input "******"
type input "*****"
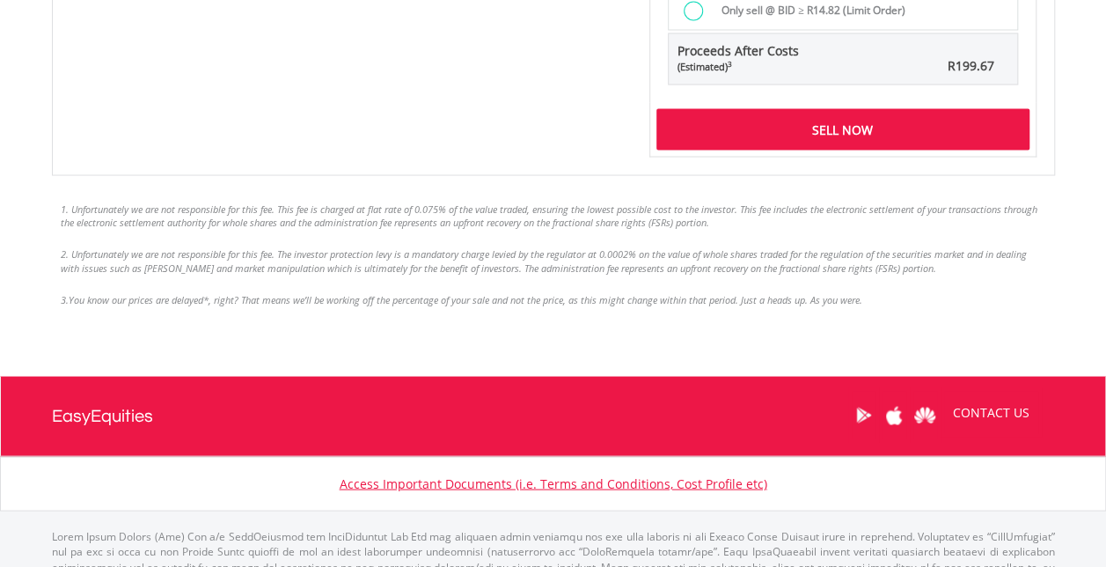
scroll to position [1584, 0]
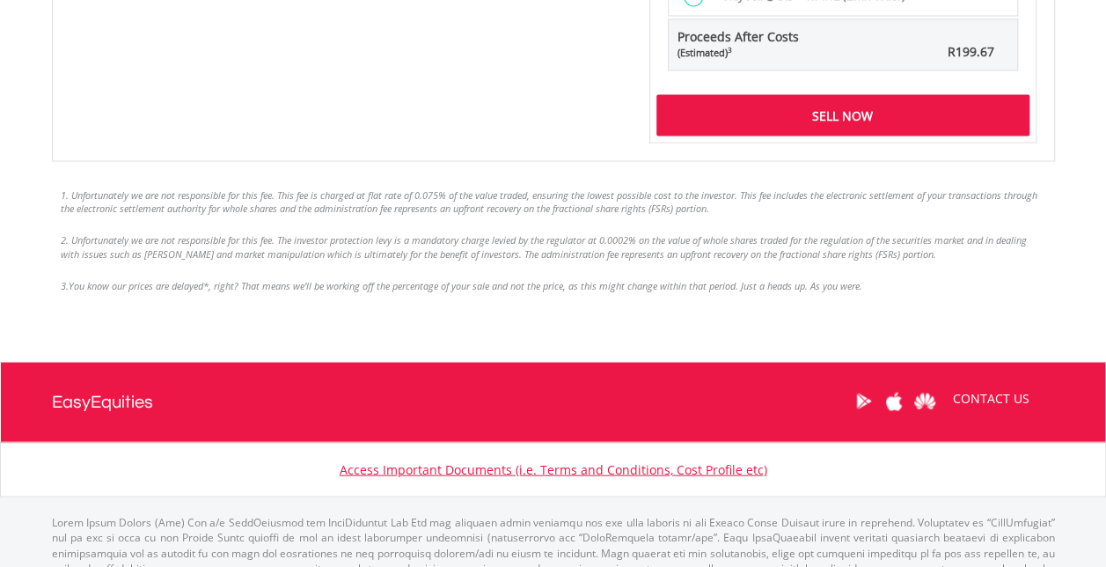
click at [781, 108] on div "Sell Now" at bounding box center [843, 114] width 373 height 40
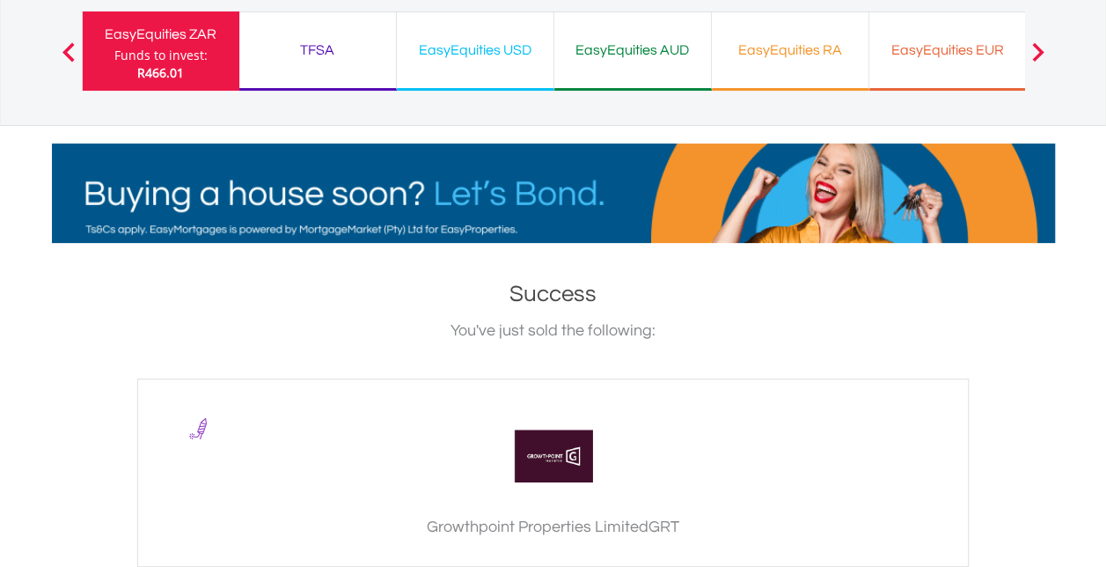
scroll to position [616, 0]
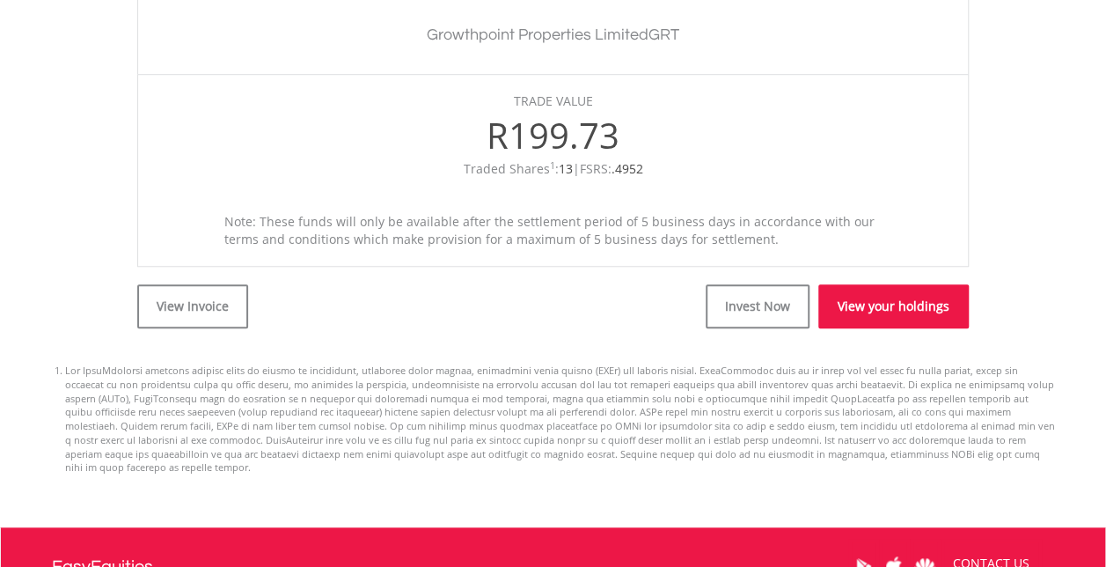
click at [914, 312] on link "View your holdings" at bounding box center [893, 306] width 150 height 44
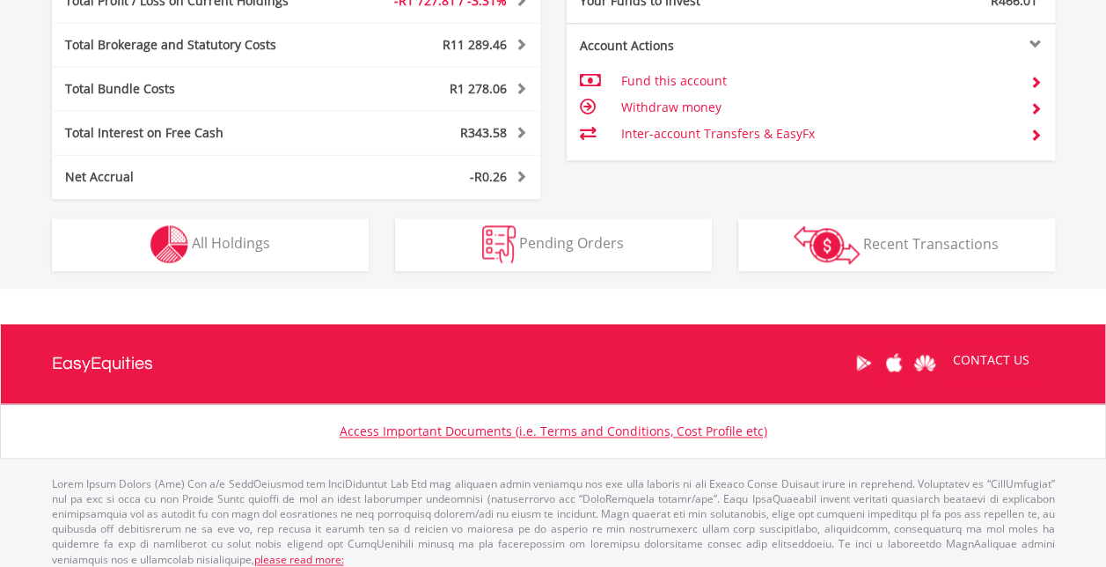
scroll to position [1061, 0]
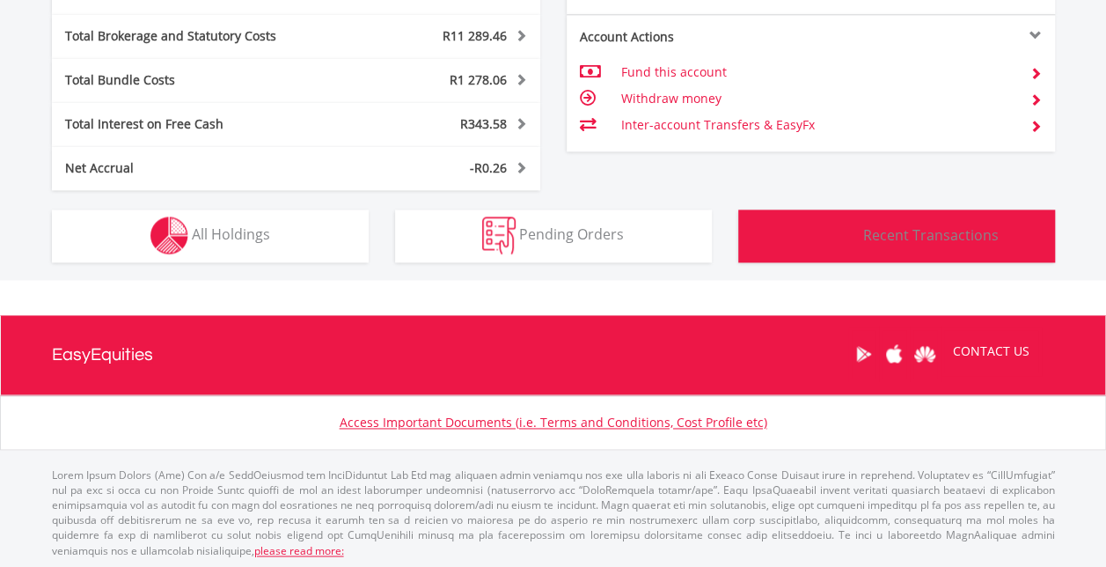
click at [972, 252] on button "Transactions Recent Transactions" at bounding box center [896, 235] width 317 height 53
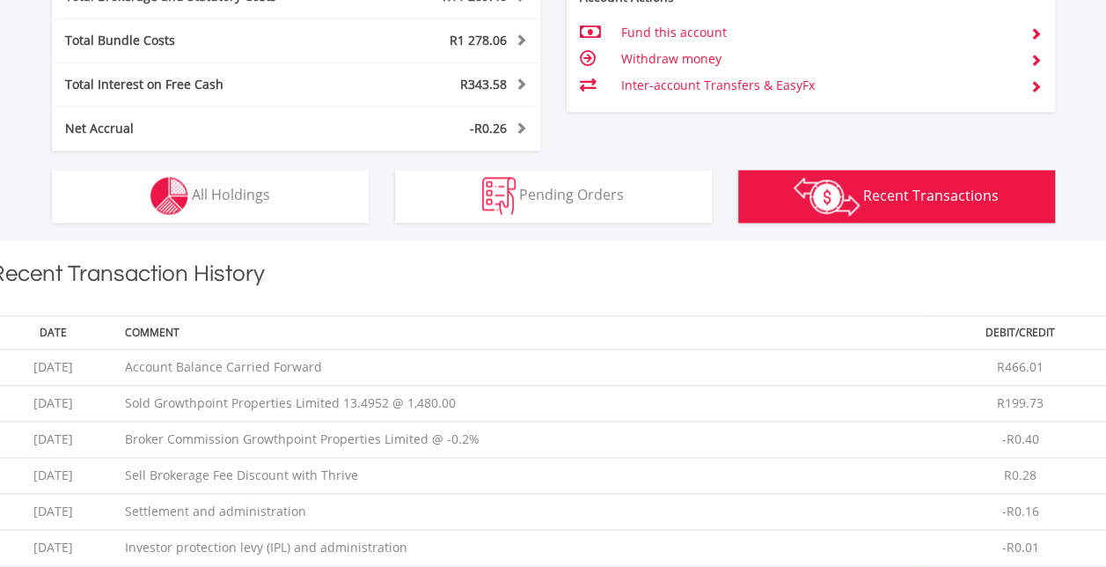
scroll to position [1075, 0]
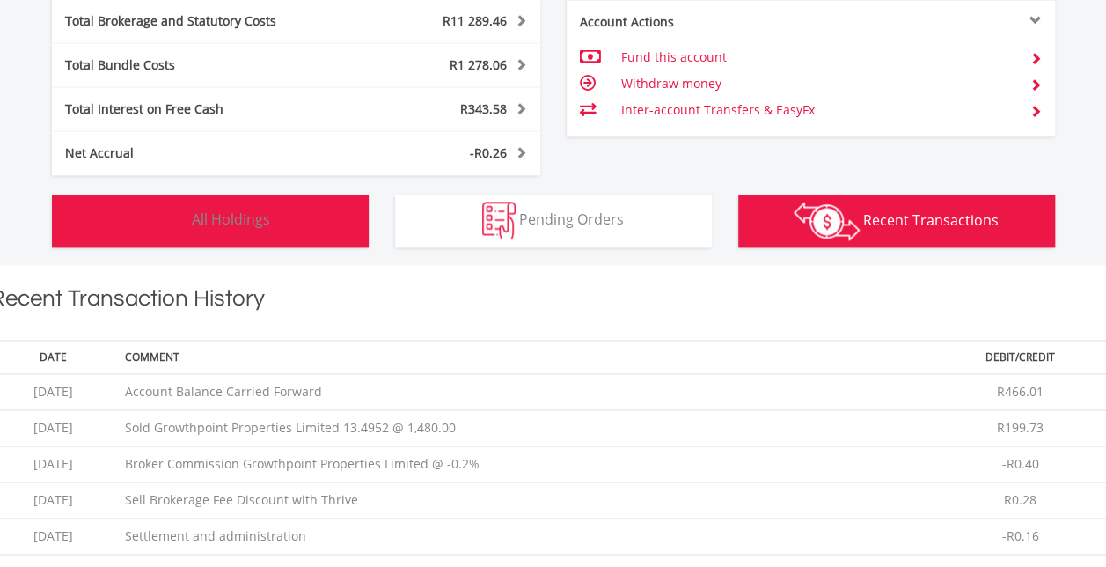
click at [172, 224] on img "button" at bounding box center [169, 221] width 38 height 38
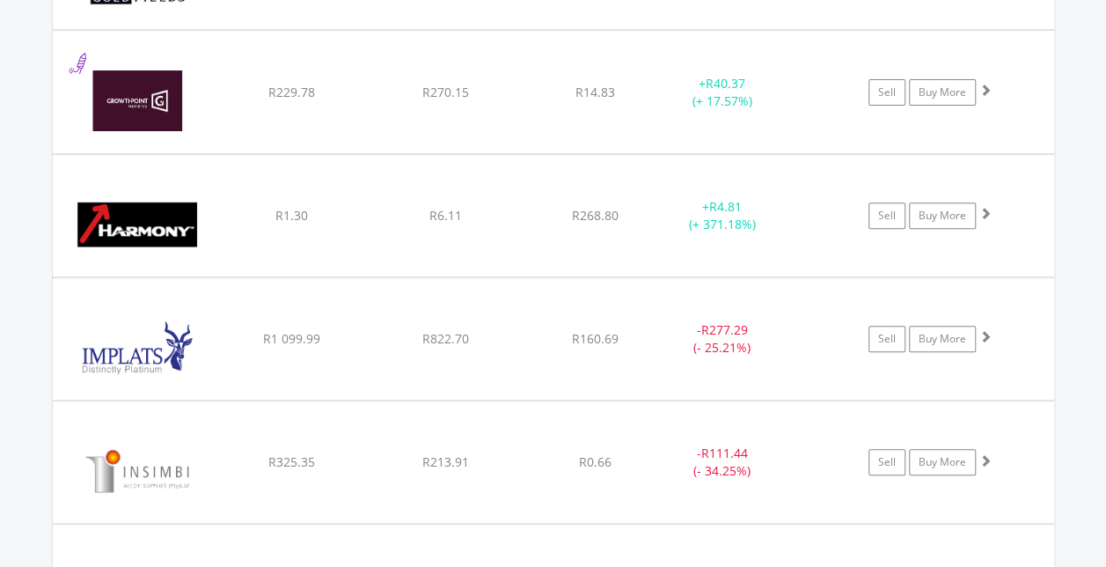
scroll to position [6919, 0]
click at [985, 84] on span at bounding box center [986, 90] width 12 height 12
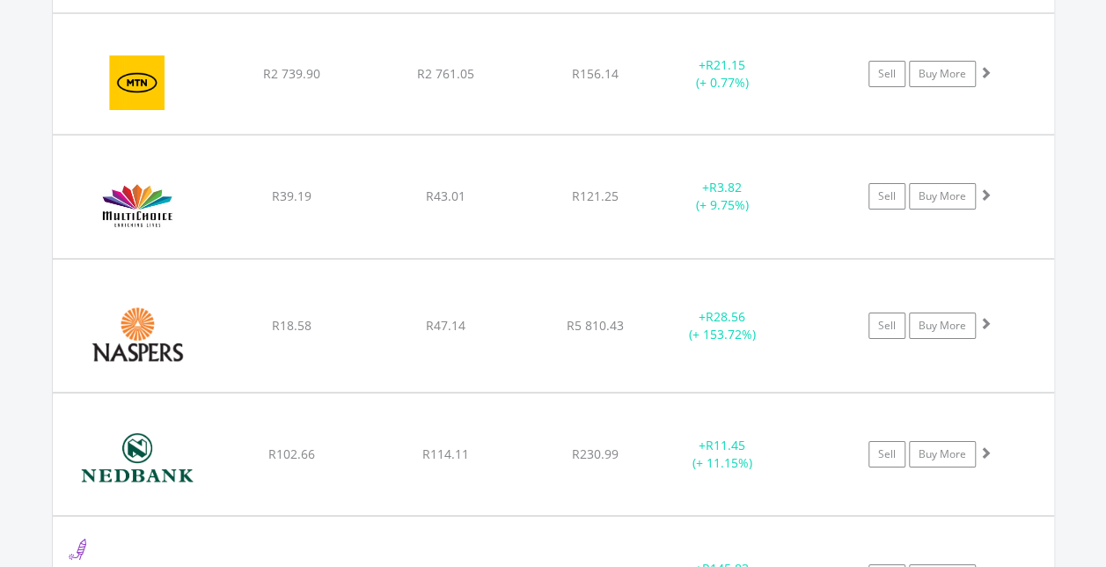
scroll to position [9648, 0]
click at [986, 187] on span at bounding box center [986, 193] width 12 height 12
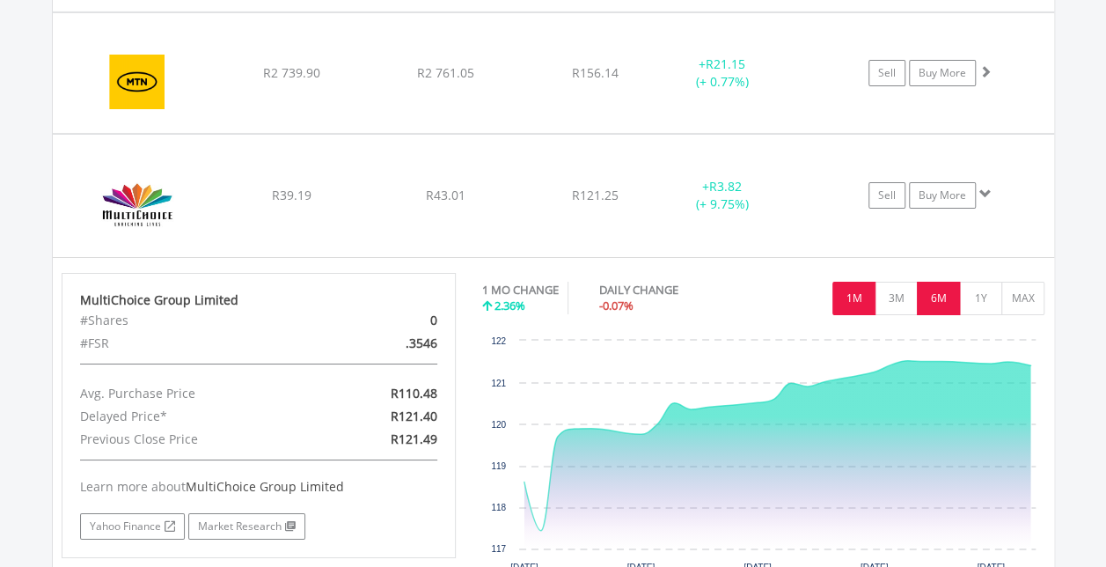
click at [924, 282] on button "6M" at bounding box center [938, 298] width 43 height 33
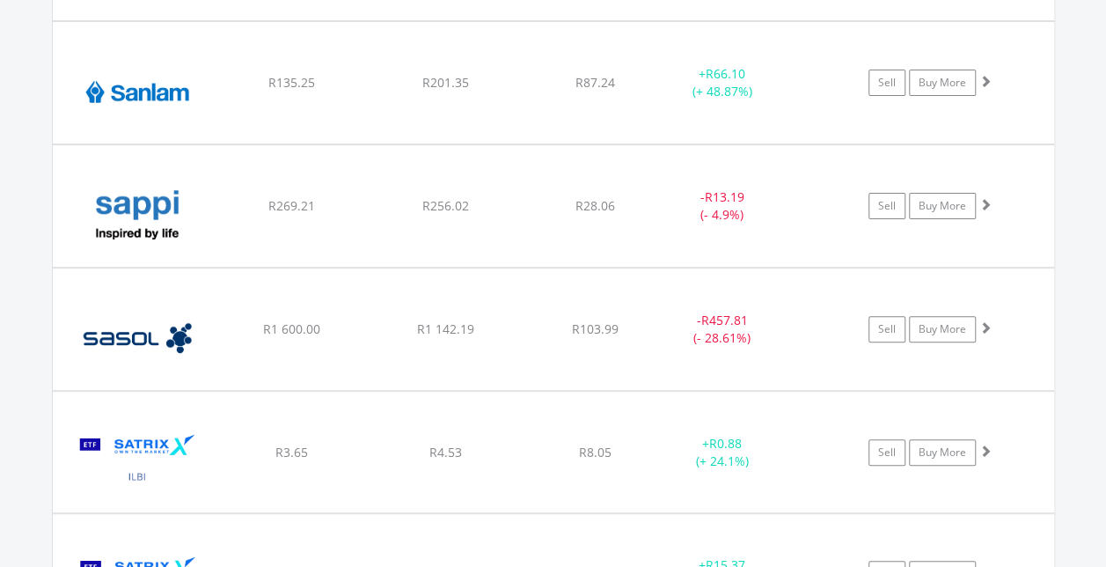
scroll to position [13346, 0]
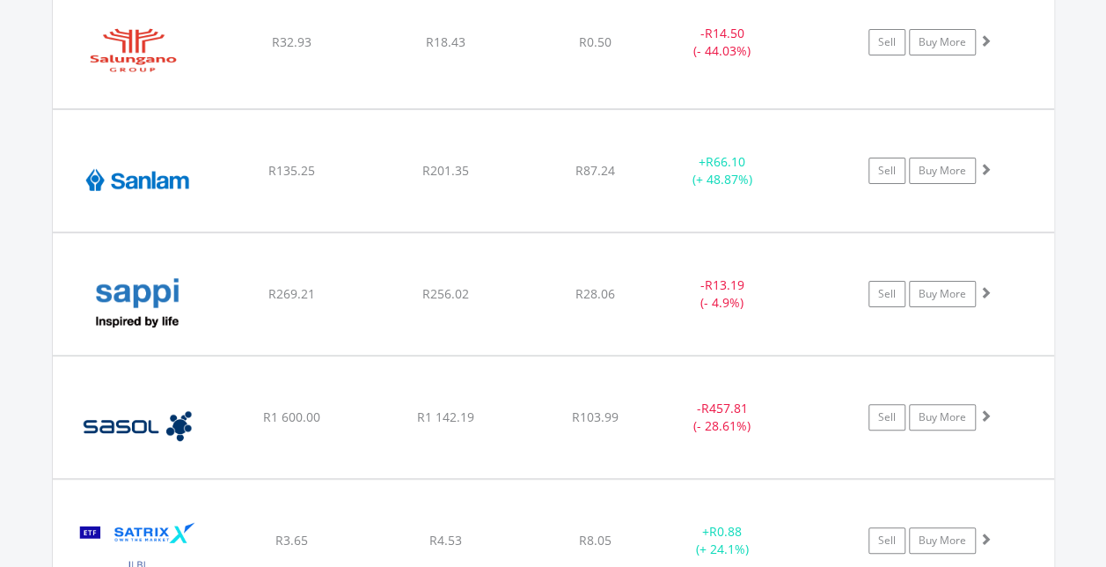
click at [982, 163] on span at bounding box center [986, 169] width 12 height 12
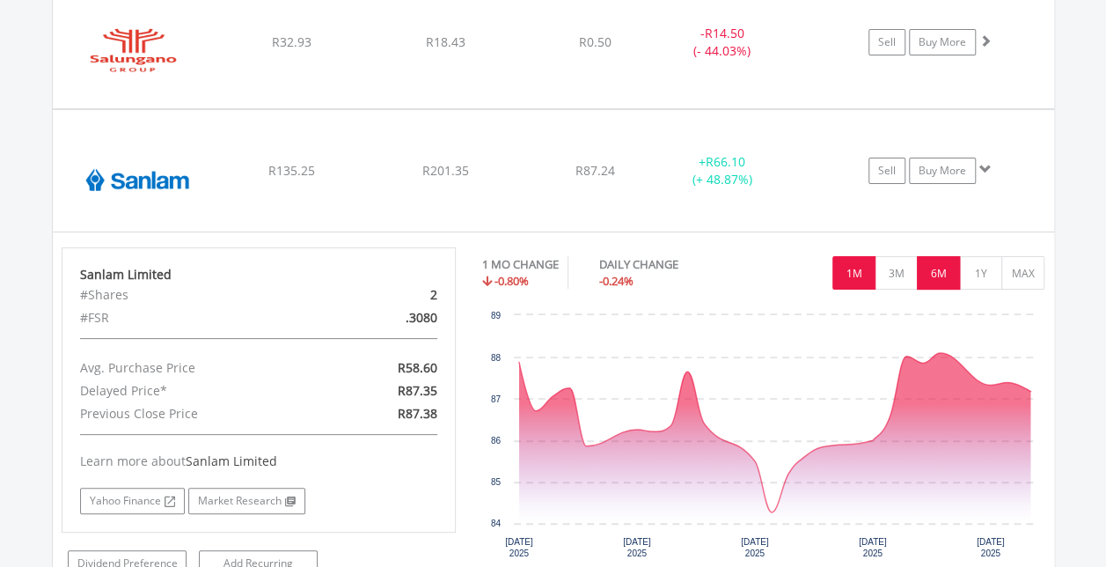
click at [933, 256] on button "6M" at bounding box center [938, 272] width 43 height 33
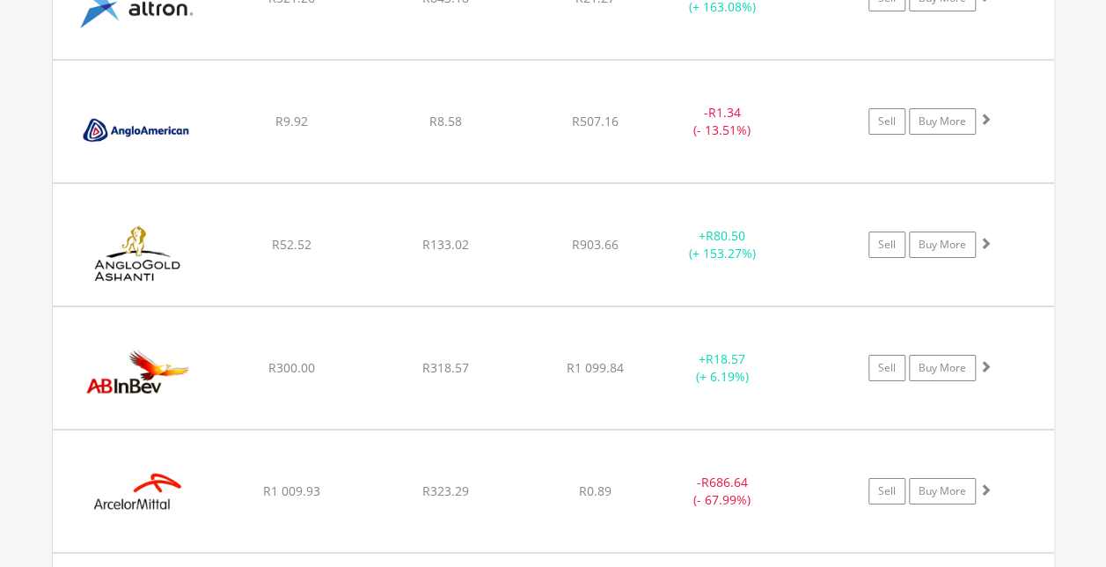
scroll to position [2961, 0]
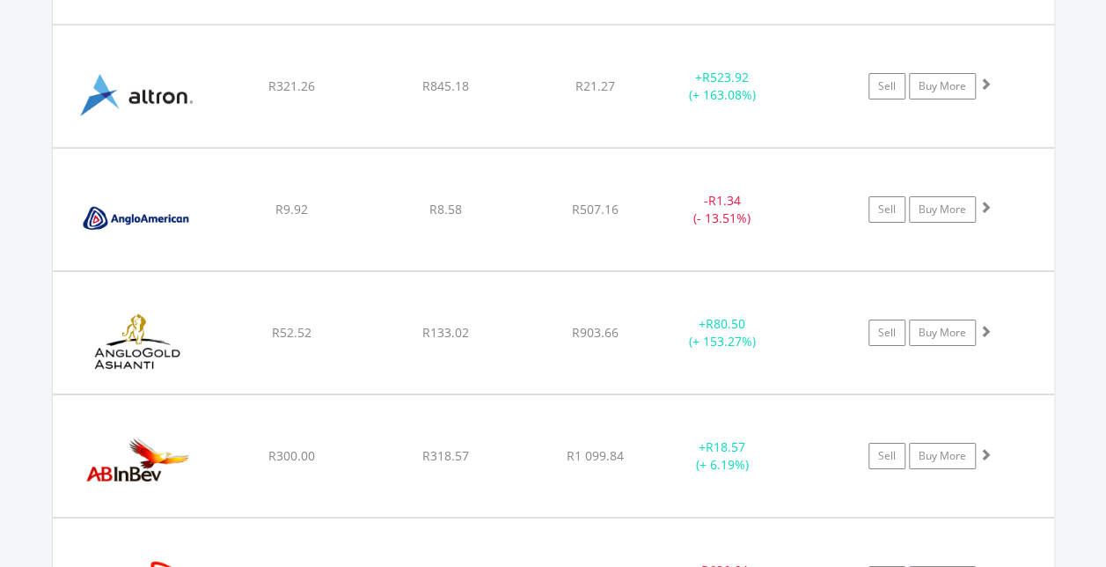
click at [987, 201] on span at bounding box center [986, 207] width 12 height 12
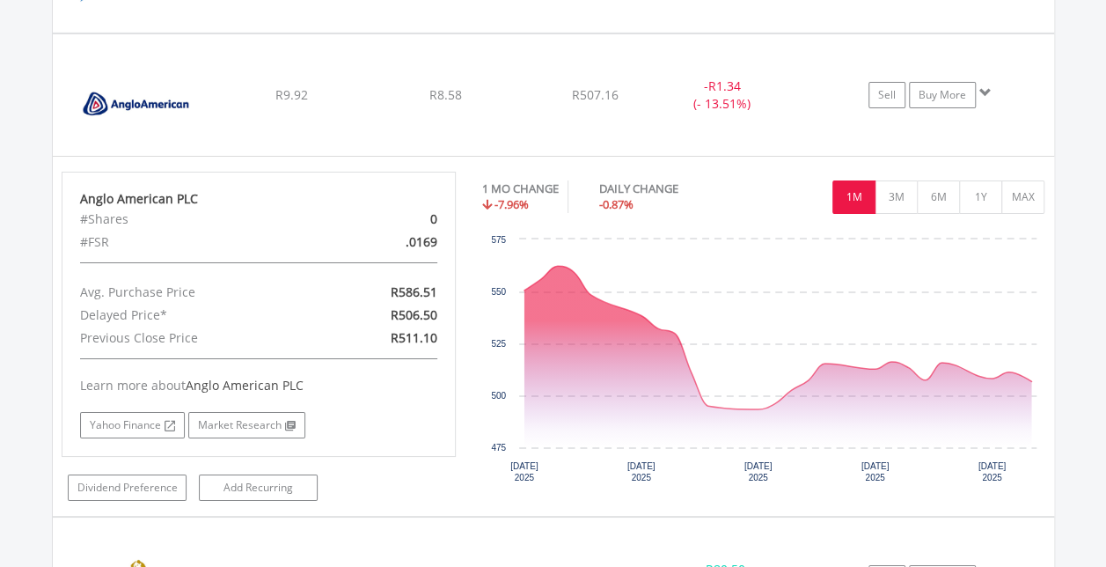
scroll to position [3137, 0]
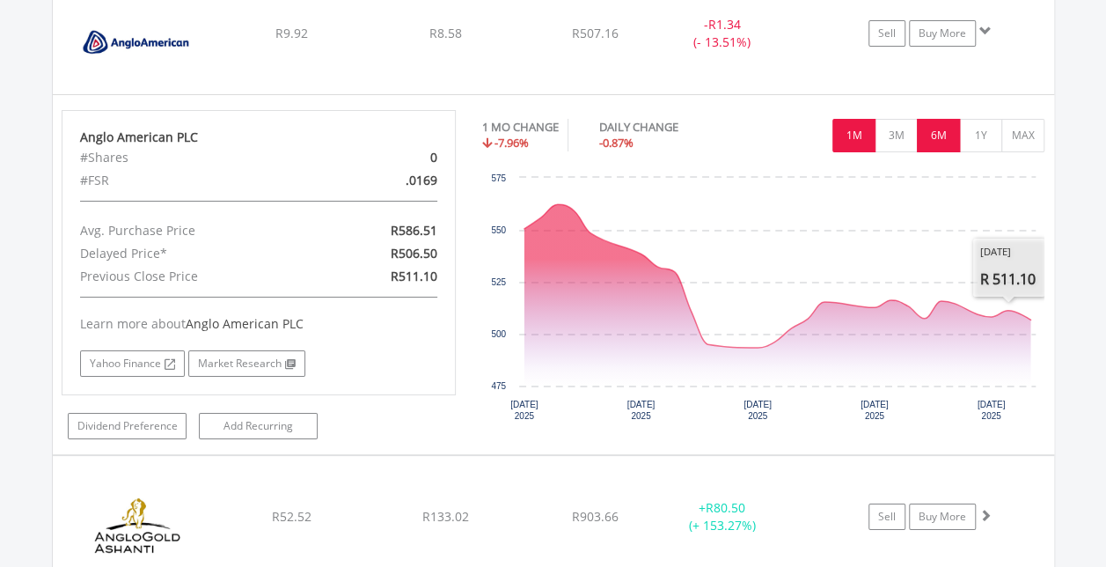
click at [940, 132] on button "6M" at bounding box center [938, 135] width 43 height 33
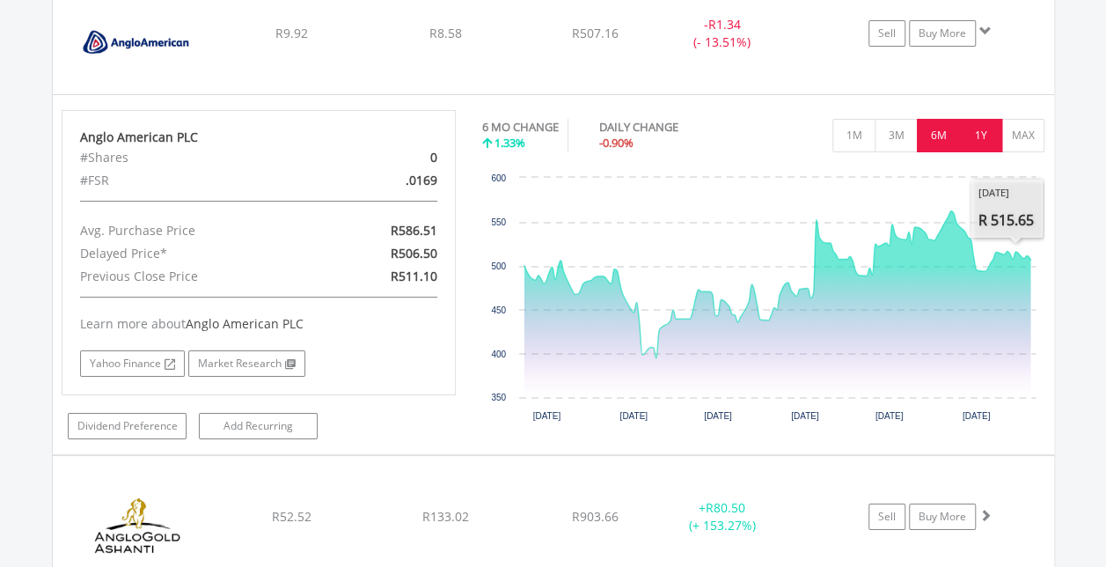
click at [982, 120] on button "1Y" at bounding box center [980, 135] width 43 height 33
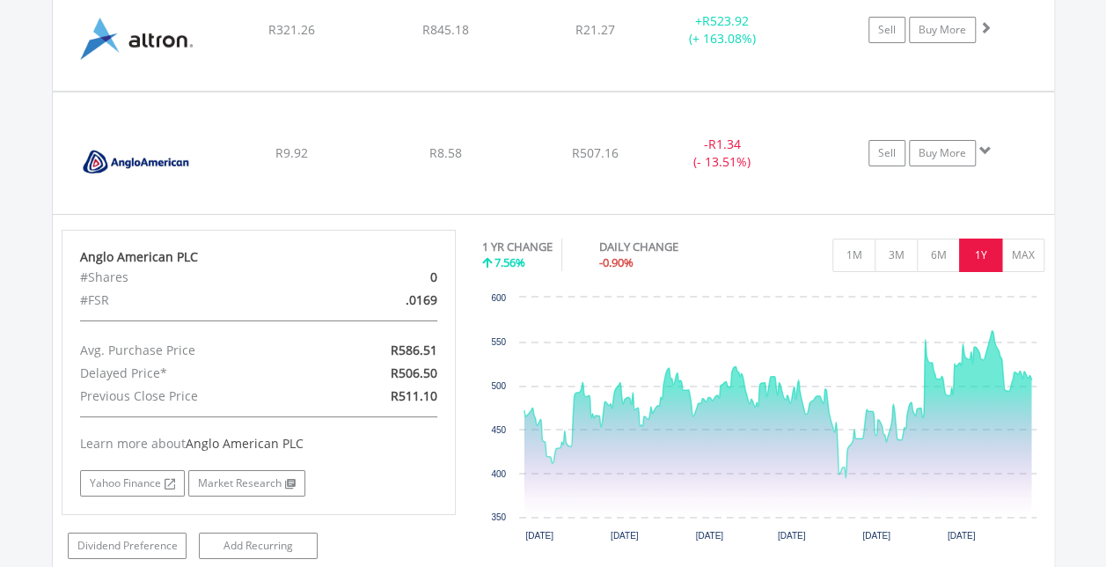
scroll to position [2961, 0]
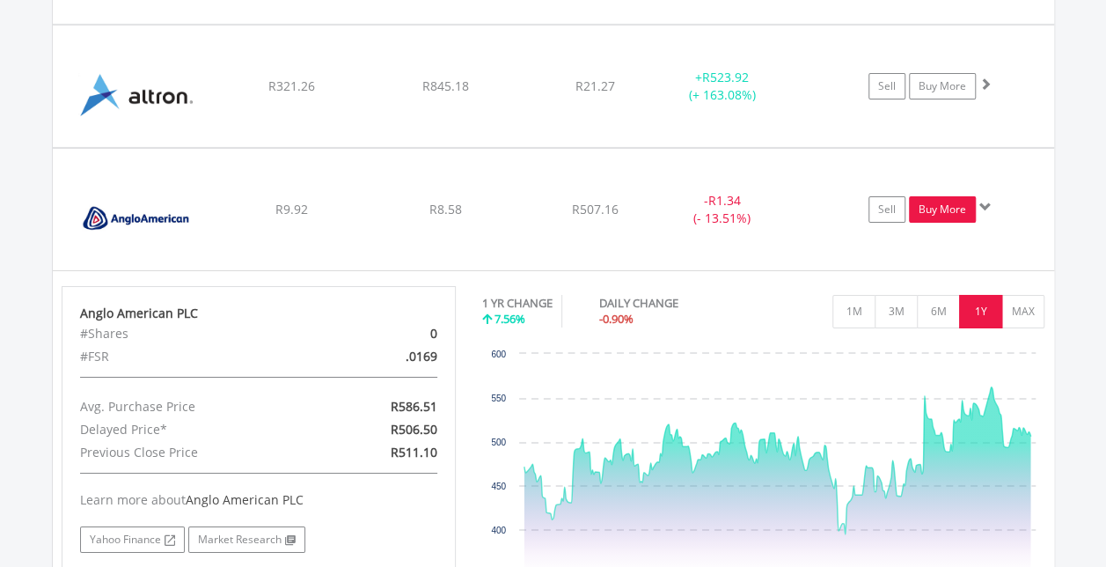
click at [937, 203] on link "Buy More" at bounding box center [942, 209] width 67 height 26
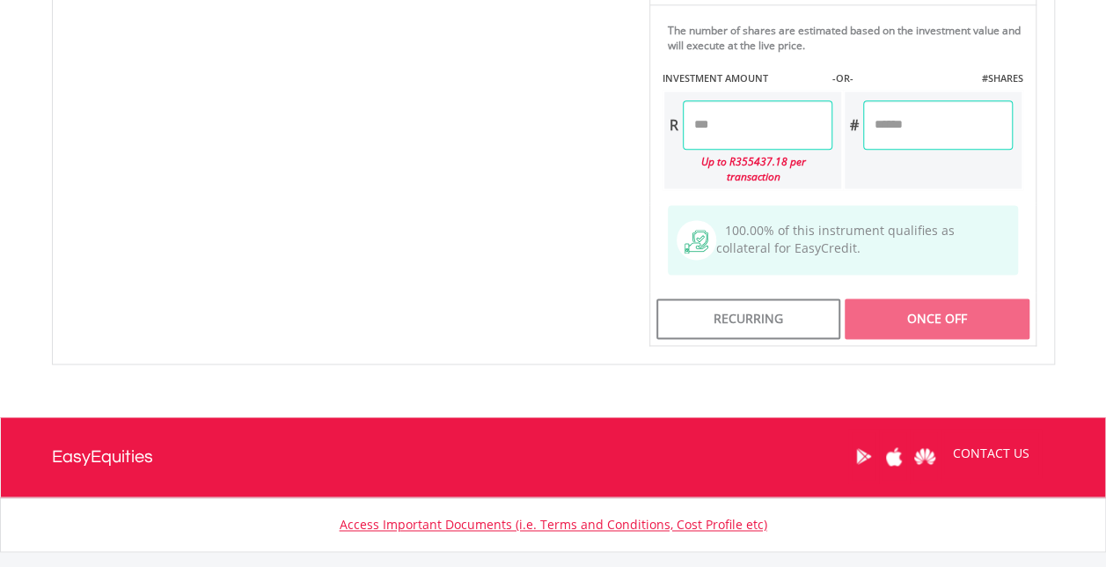
scroll to position [1056, 0]
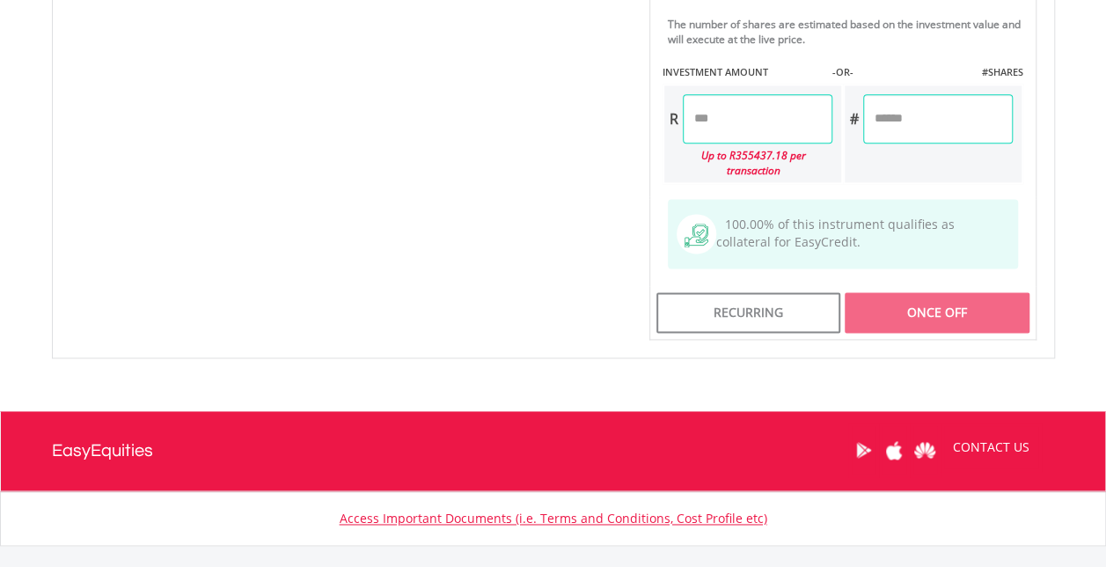
click at [761, 111] on input "number" at bounding box center [758, 118] width 150 height 49
type input "******"
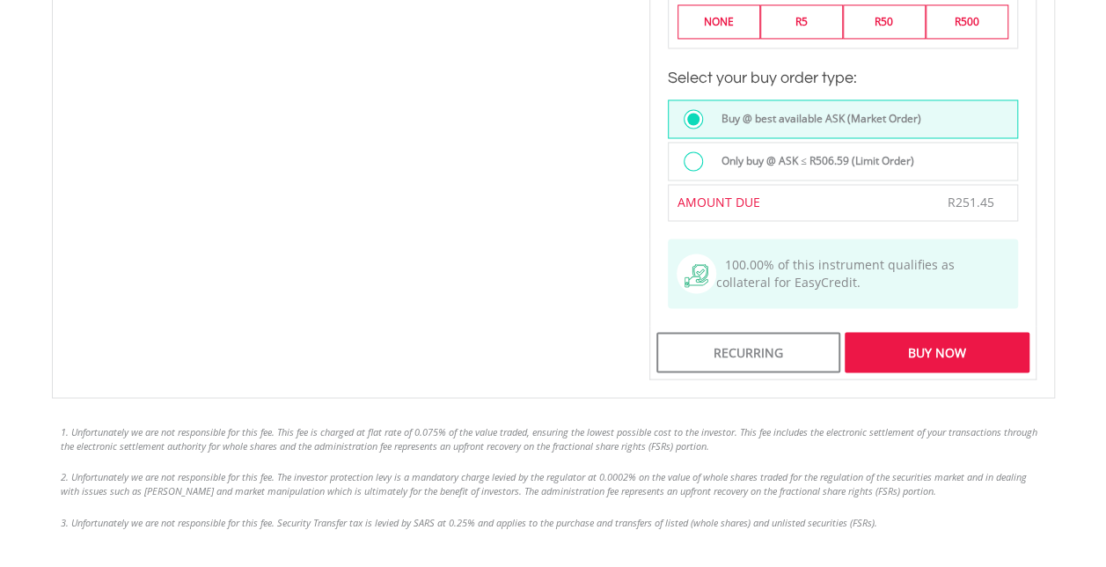
scroll to position [1496, 0]
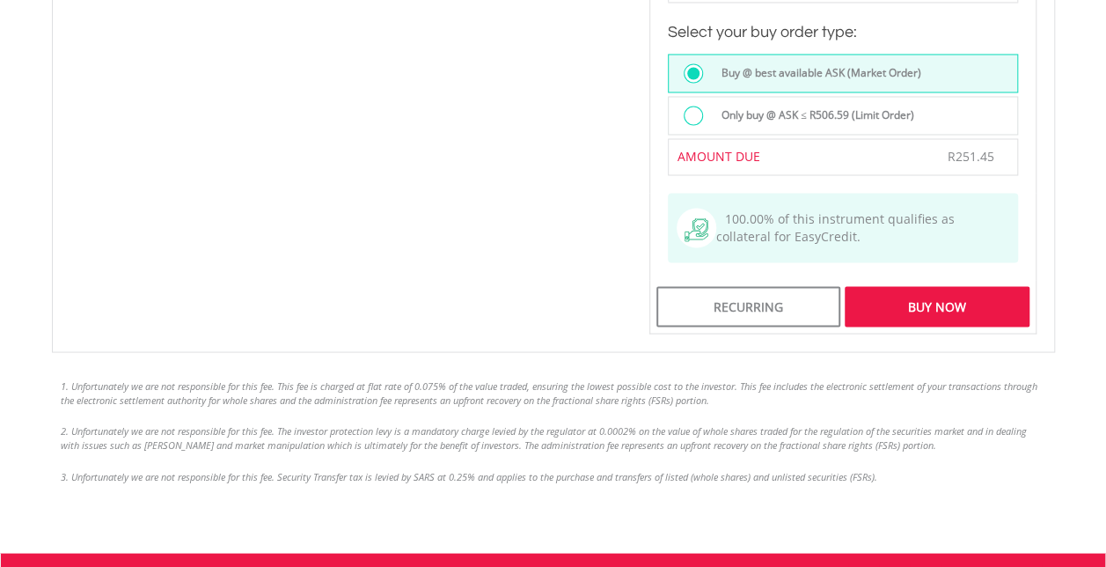
click at [995, 286] on div "Buy Now" at bounding box center [937, 306] width 184 height 40
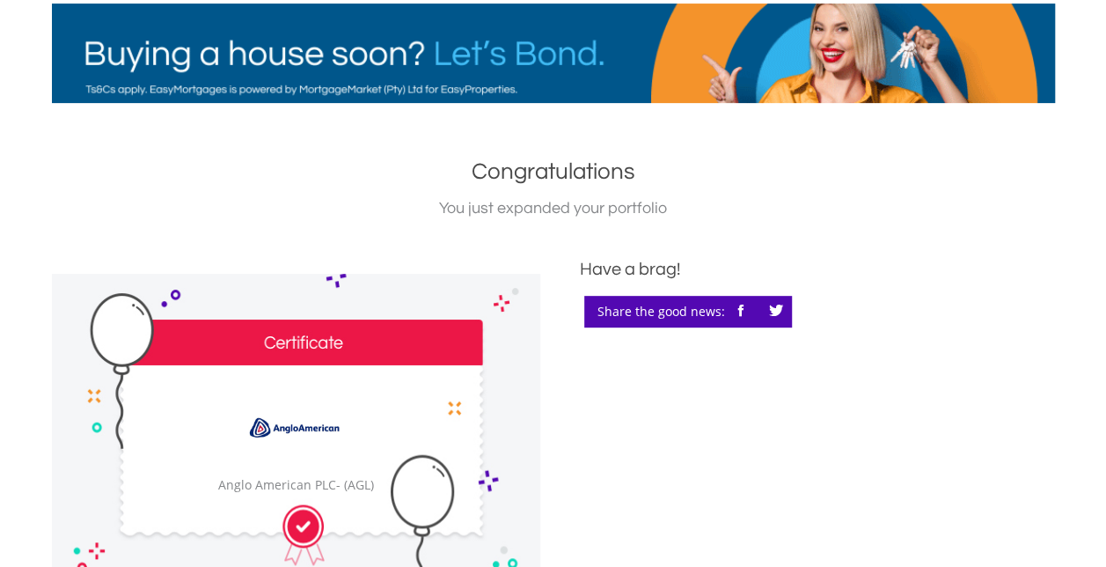
scroll to position [704, 0]
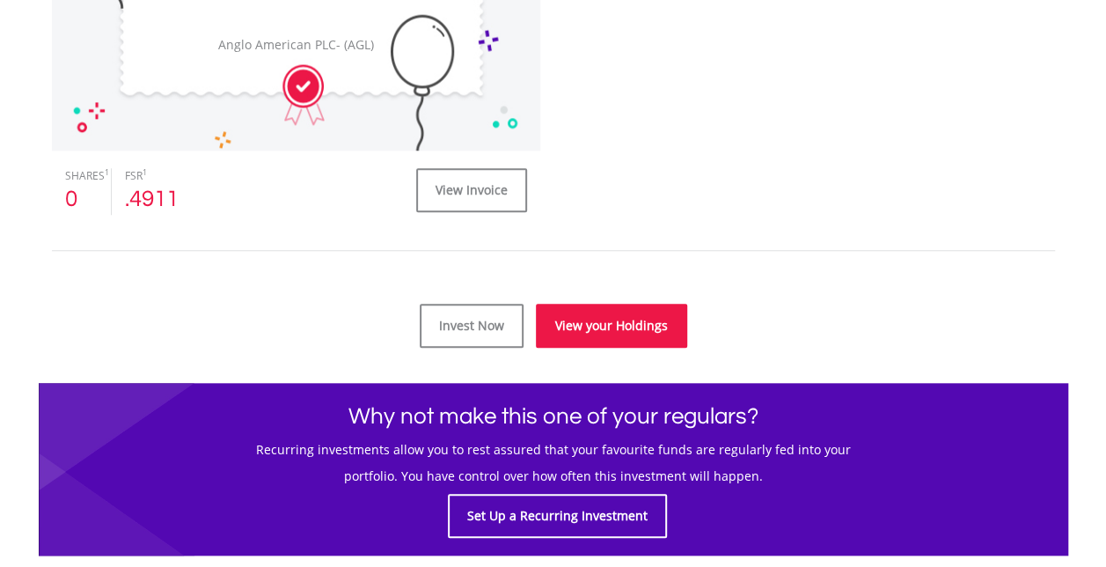
click at [635, 322] on link "View your Holdings" at bounding box center [611, 326] width 151 height 44
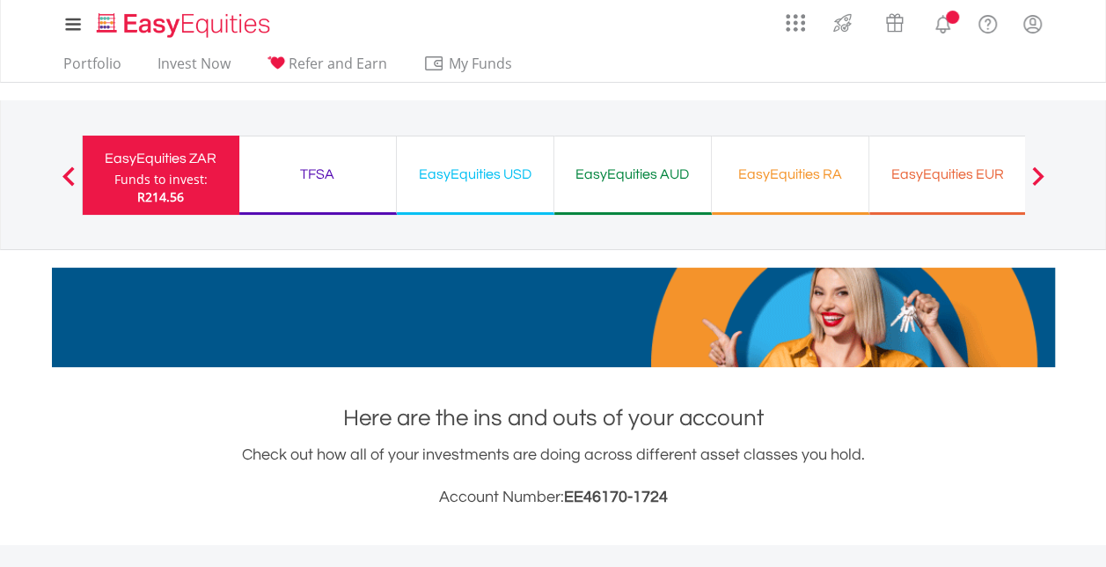
scroll to position [528, 0]
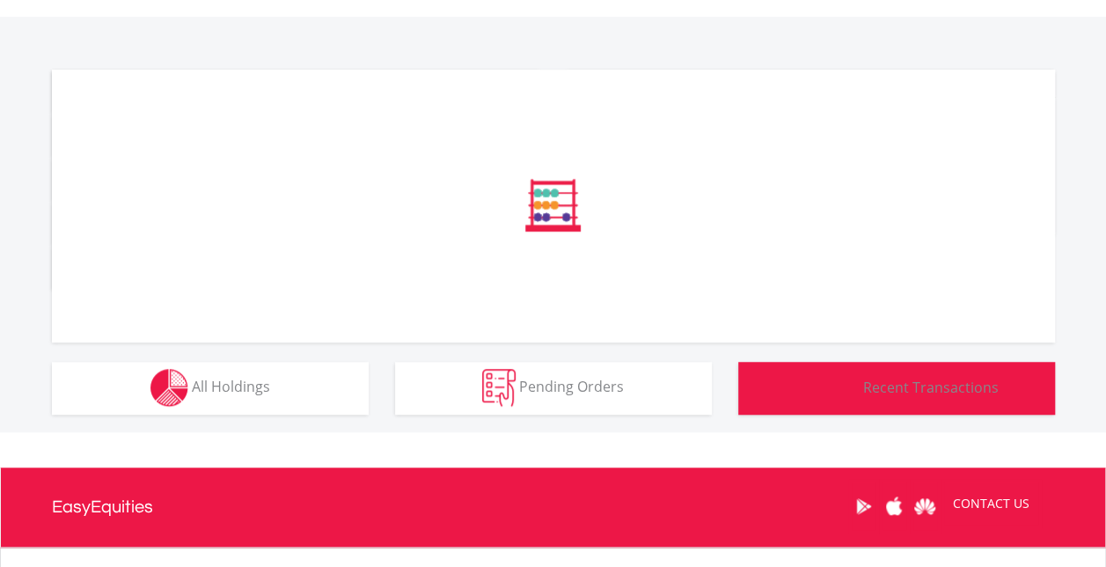
click at [921, 389] on span "Recent Transactions" at bounding box center [931, 386] width 136 height 19
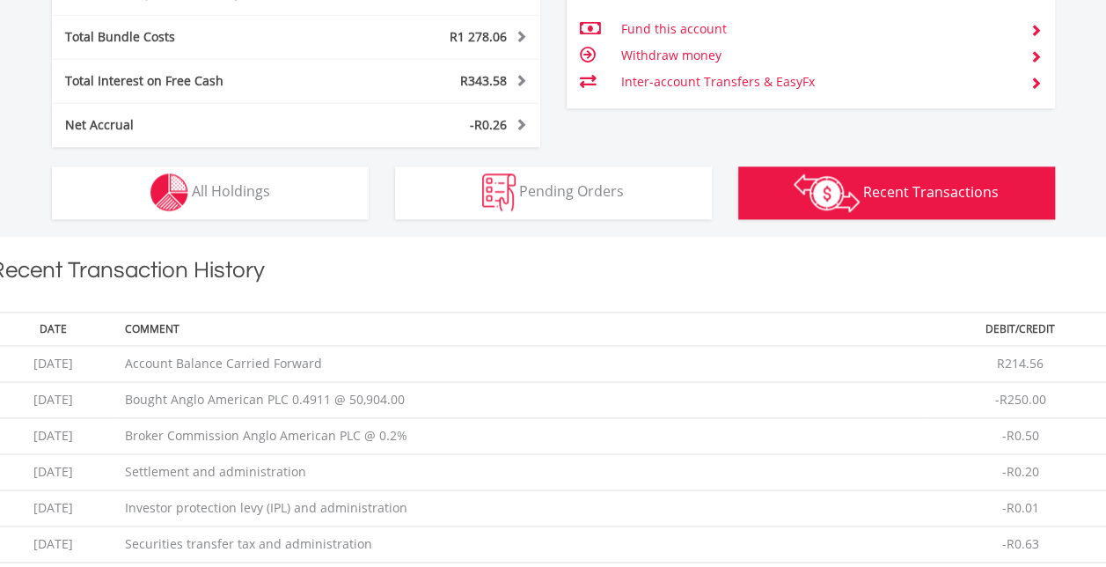
scroll to position [1075, 0]
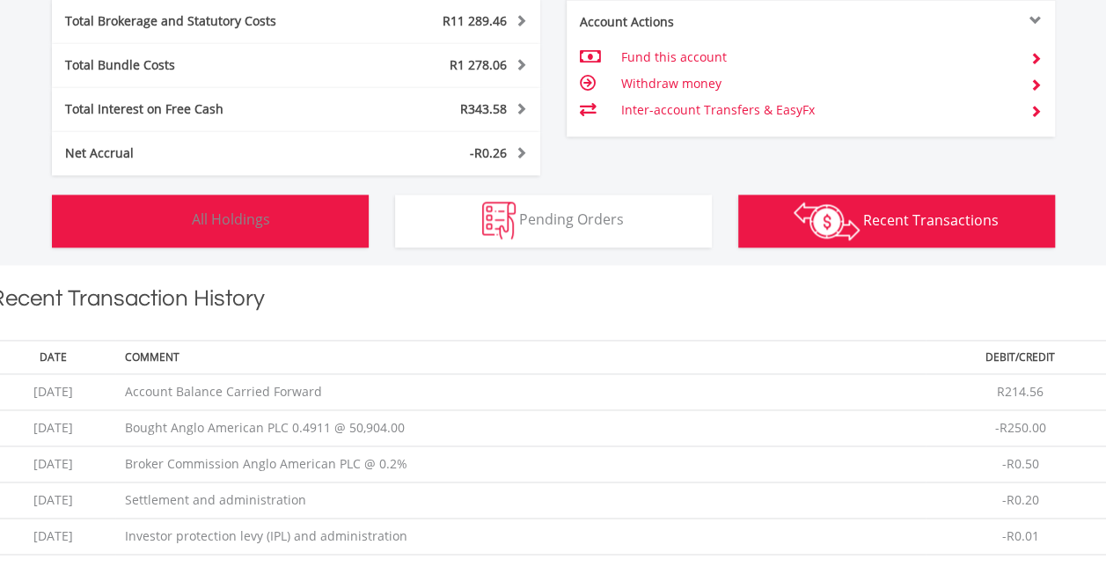
click at [220, 226] on span "All Holdings" at bounding box center [231, 218] width 78 height 19
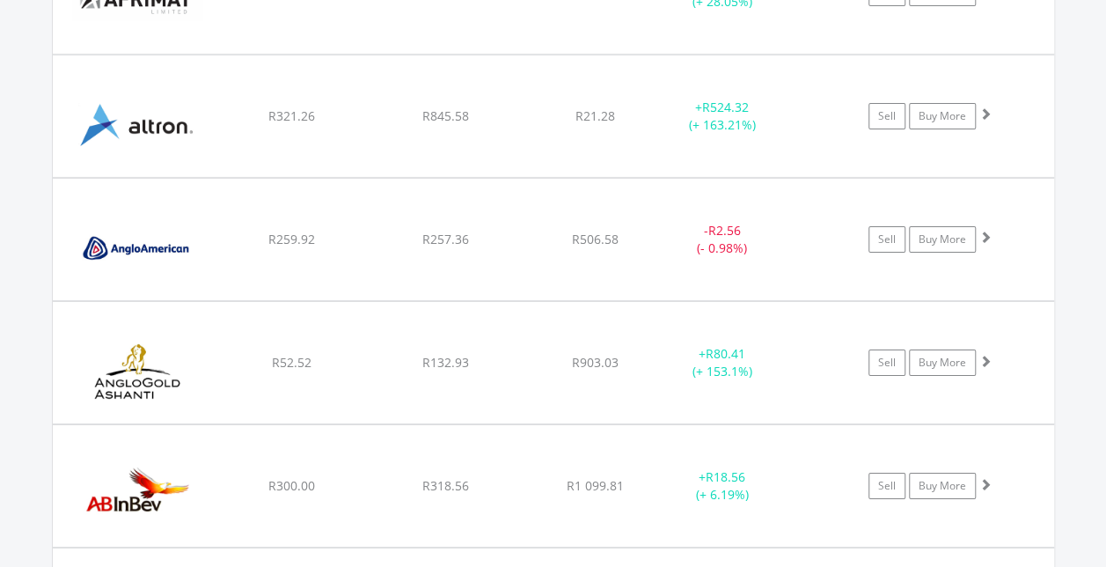
scroll to position [2959, 0]
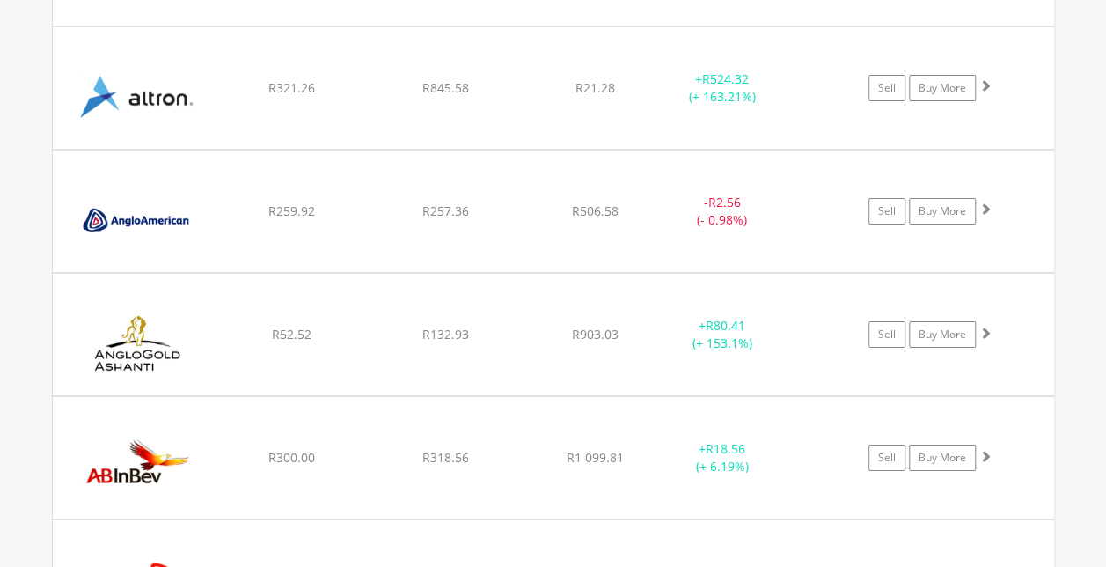
click at [986, 202] on span at bounding box center [986, 208] width 12 height 12
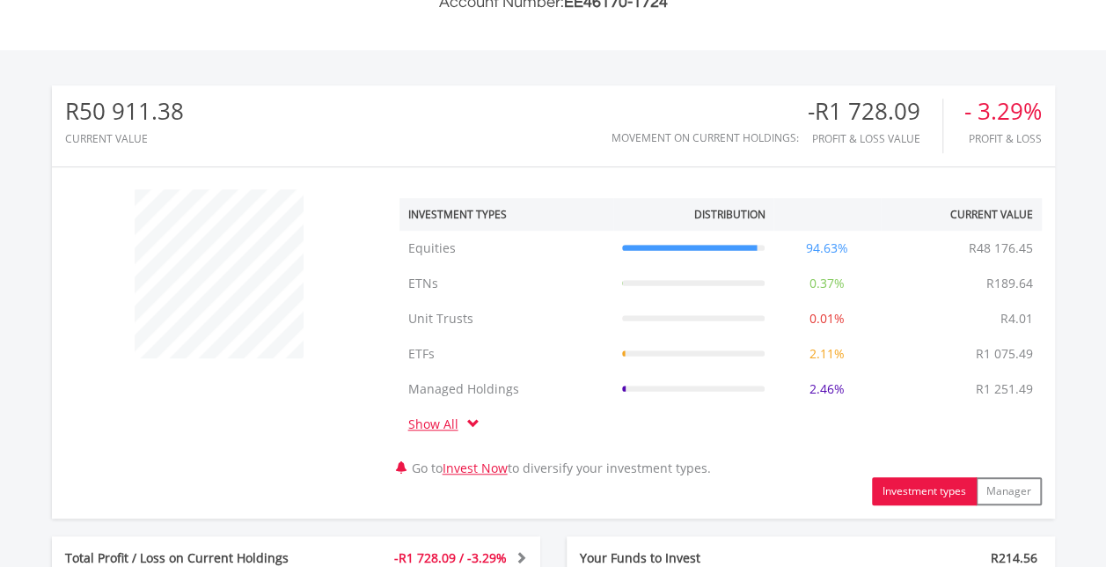
scroll to position [0, 0]
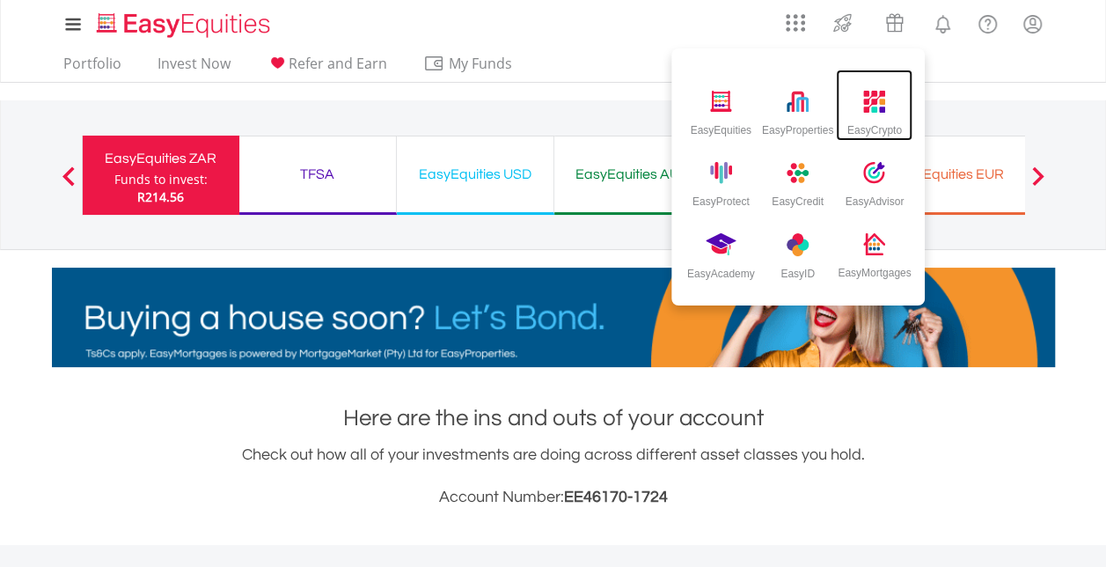
click at [859, 117] on div "EasyCrypto" at bounding box center [875, 126] width 55 height 19
